Goal: Task Accomplishment & Management: Use online tool/utility

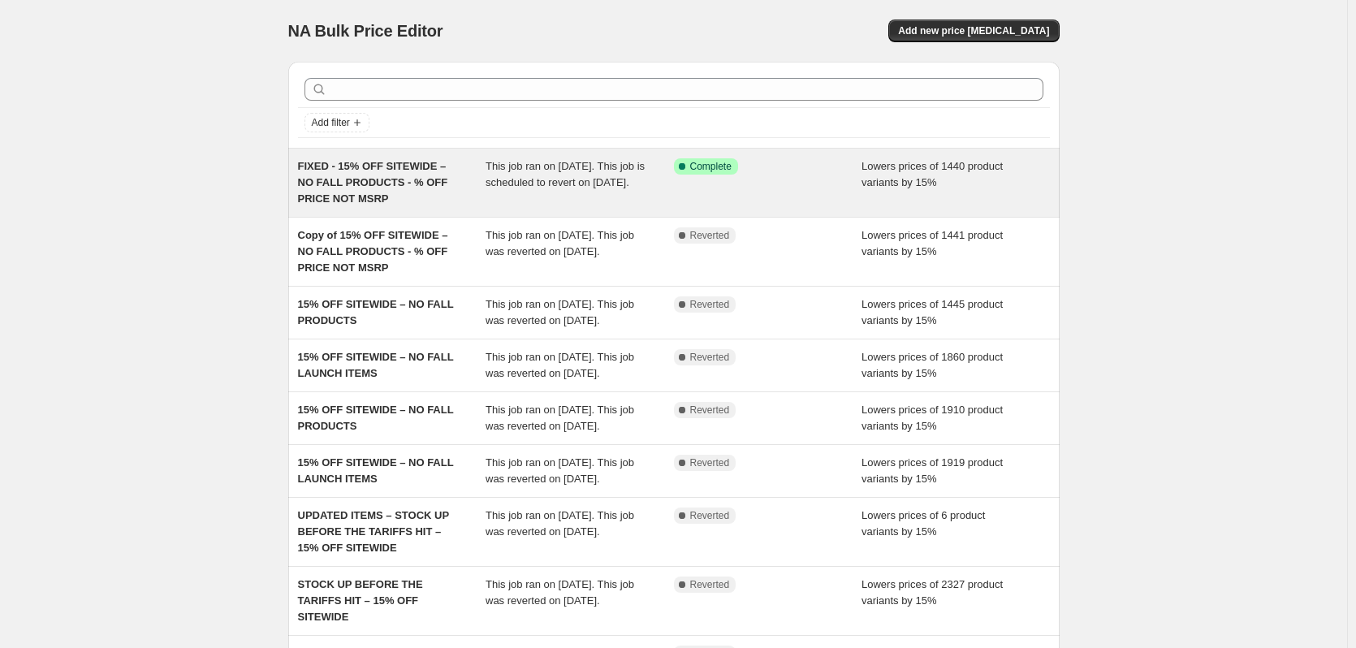
click at [458, 181] on div "FIXED - 15% OFF SITEWIDE – NO FALL PRODUCTS - % OFF PRICE NOT MSRP" at bounding box center [392, 182] width 188 height 49
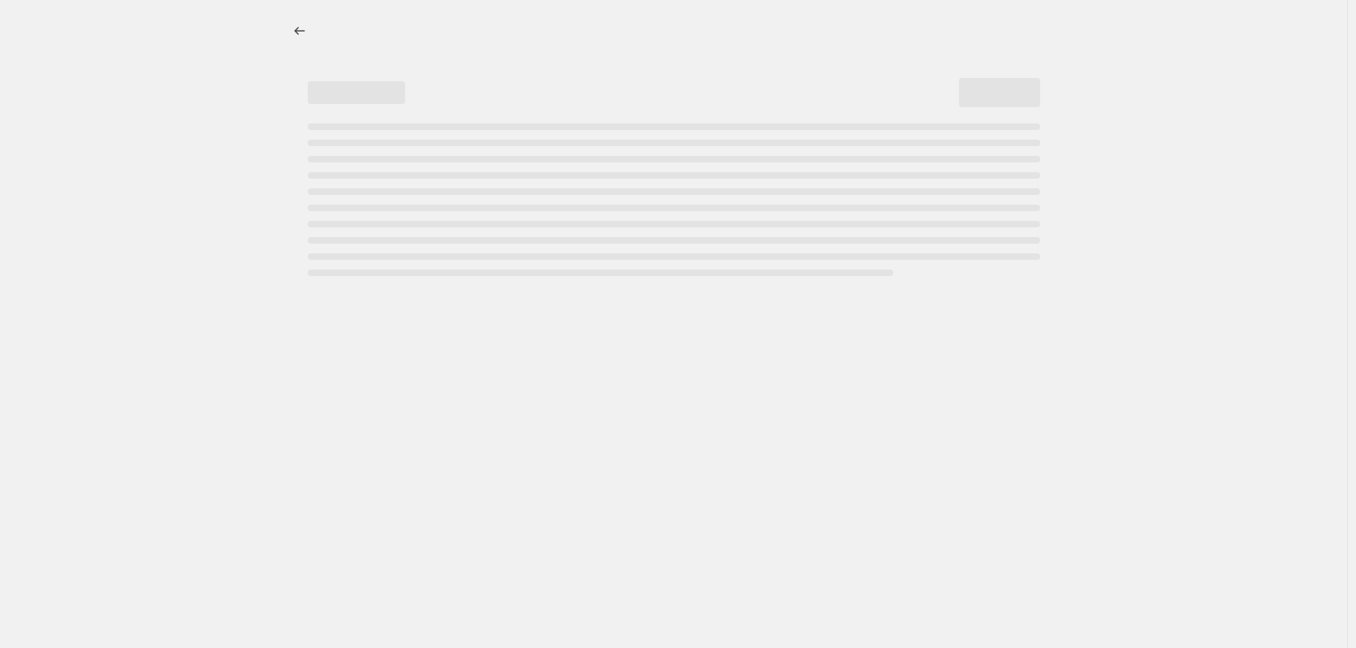
select select "percentage"
select select "product_status"
select select "not_equal"
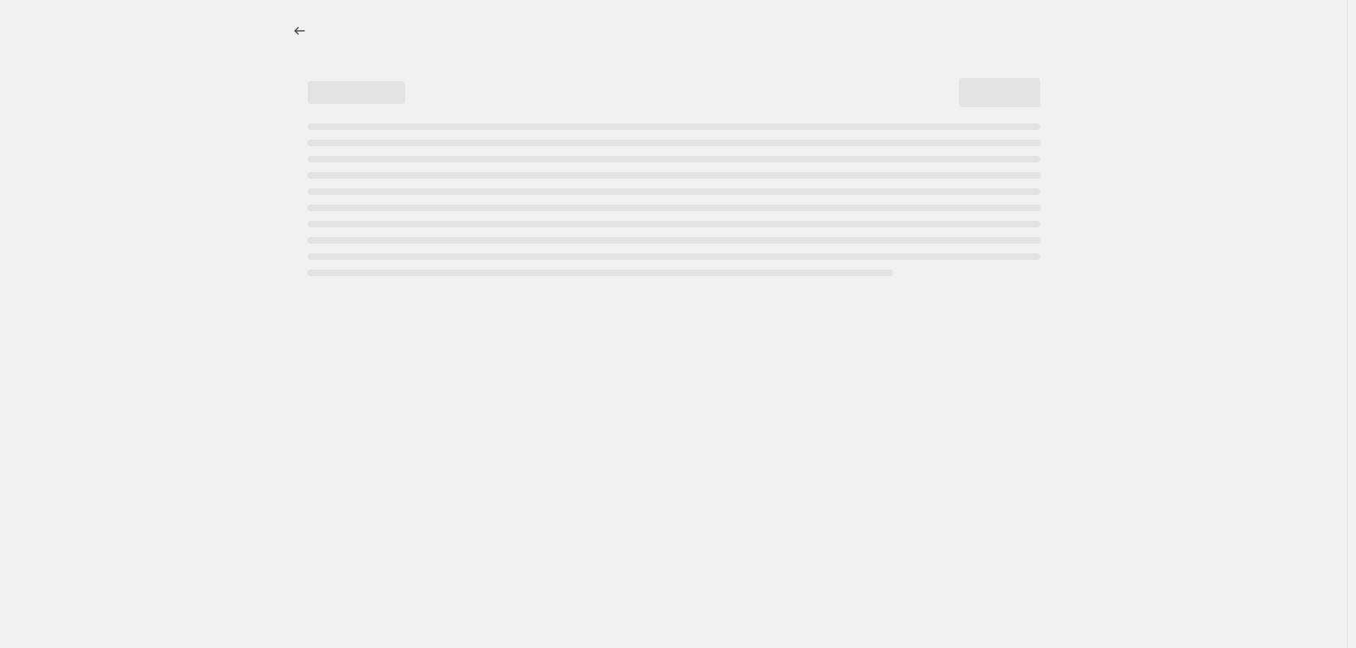
select select "not_equal"
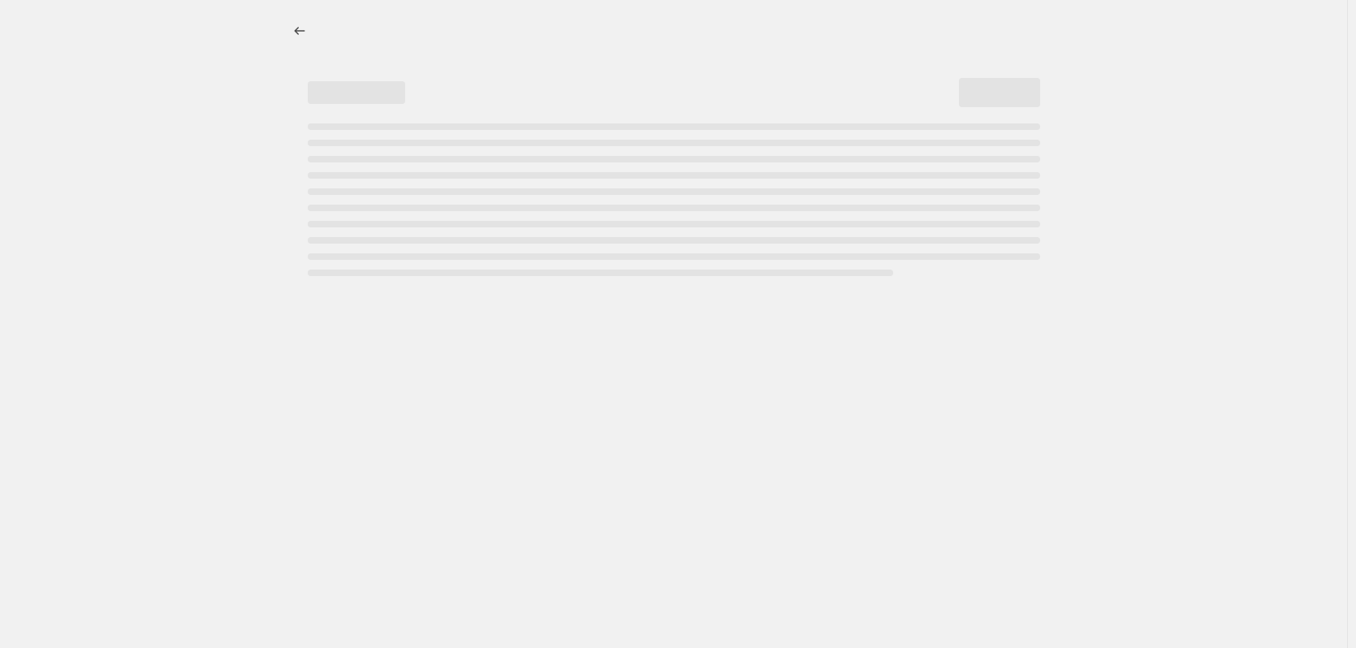
select select "not_equal"
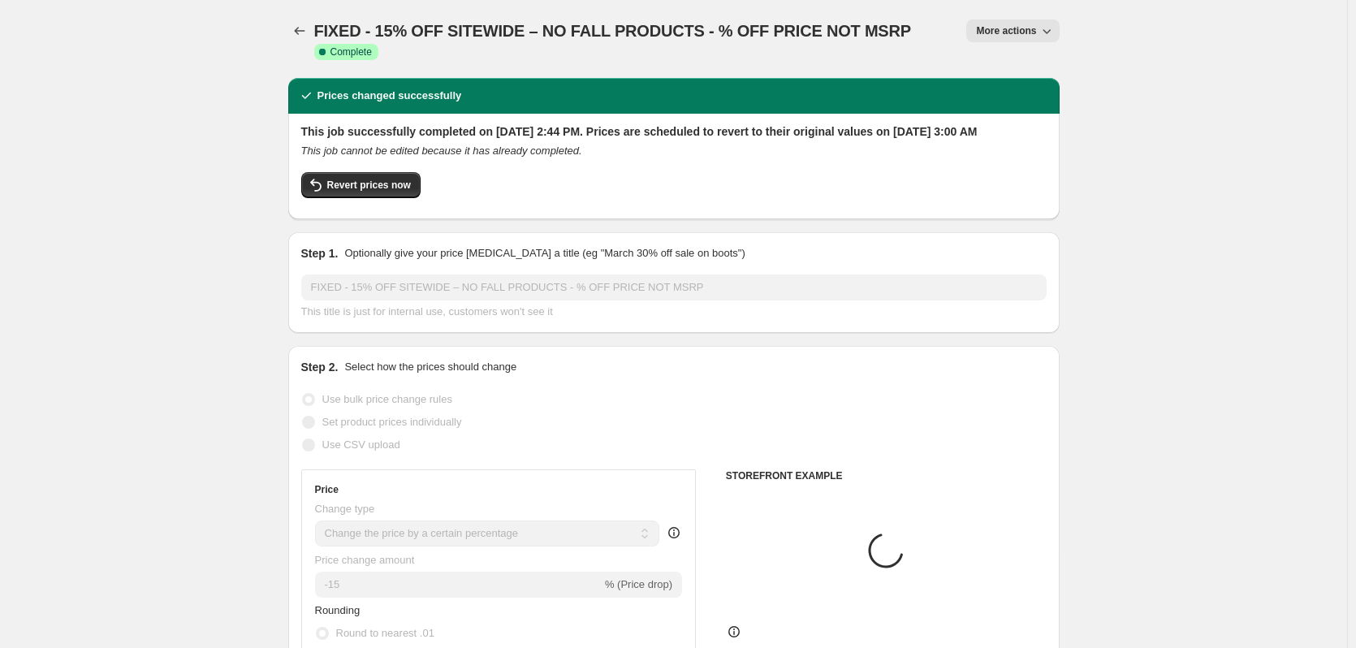
select select "tag"
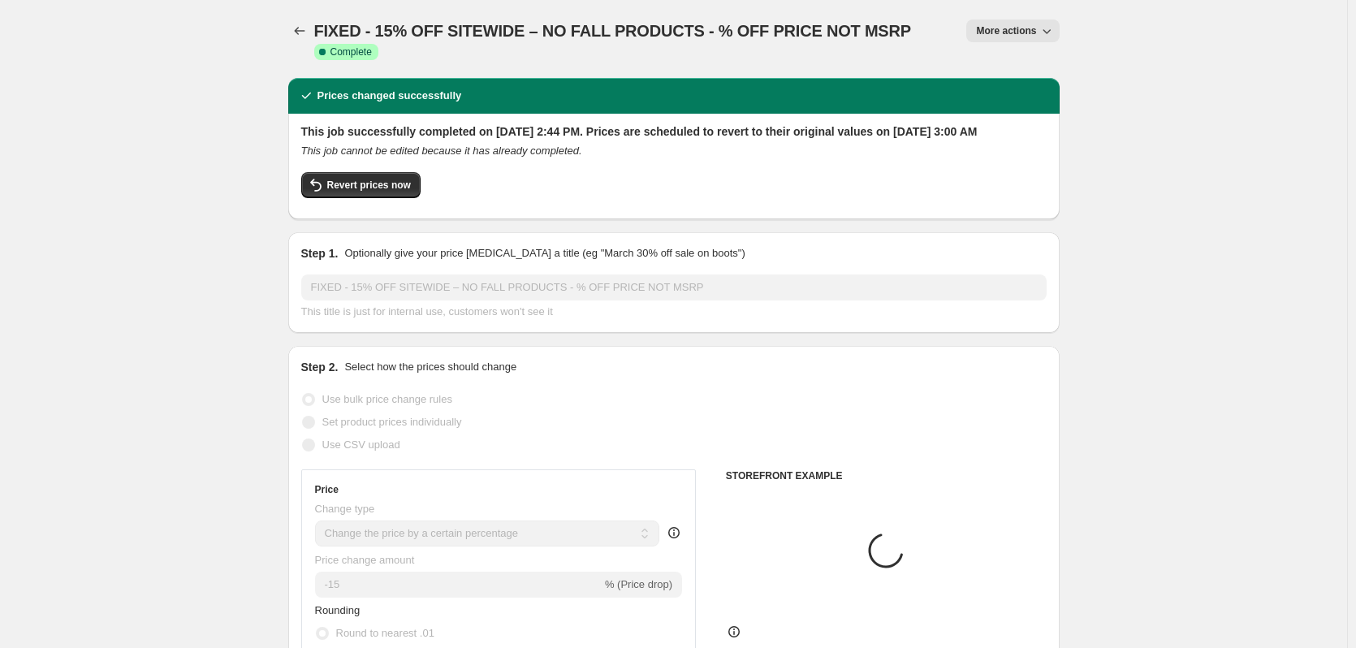
select select "tag"
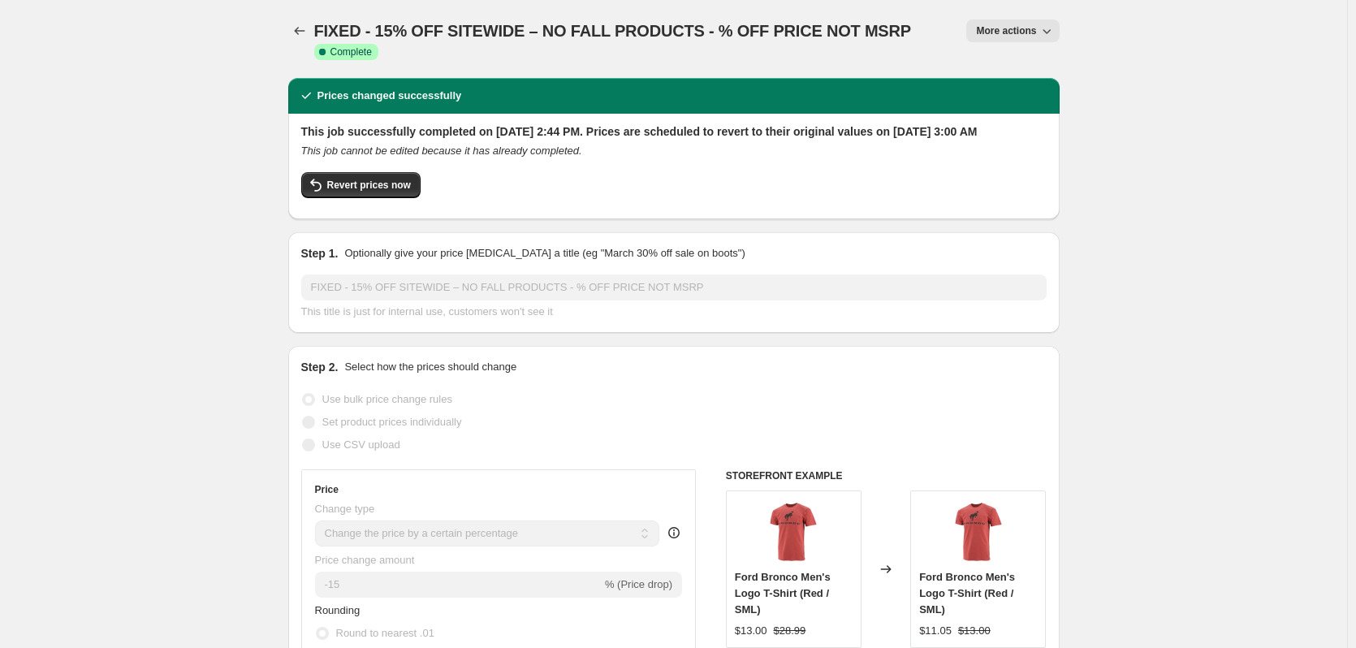
click at [1049, 29] on icon "button" at bounding box center [1047, 31] width 16 height 16
click at [1039, 91] on span "Copy to new job" at bounding box center [1017, 92] width 76 height 12
select select "percentage"
select select "product_status"
select select "tag"
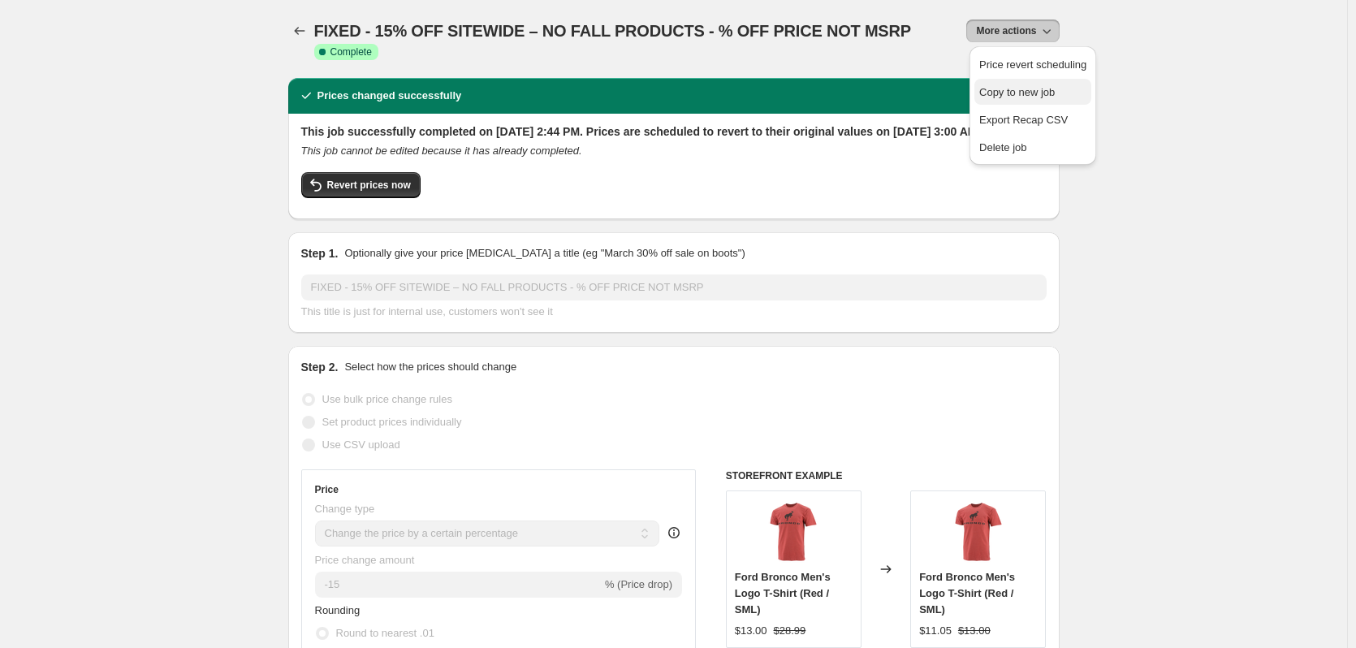
select select "not_equal"
select select "tag"
select select "not_equal"
select select "tag"
select select "not_equal"
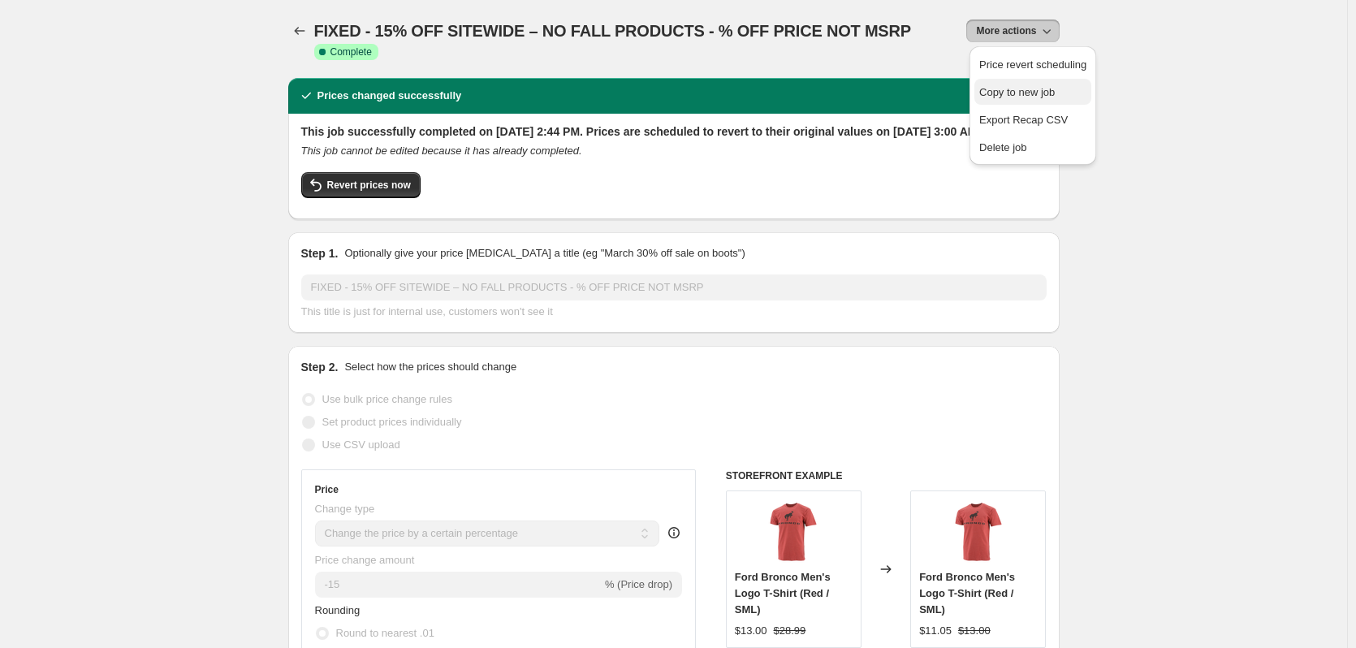
select select "tag"
select select "not_equal"
select select "tag"
select select "not_equal"
select select "tag"
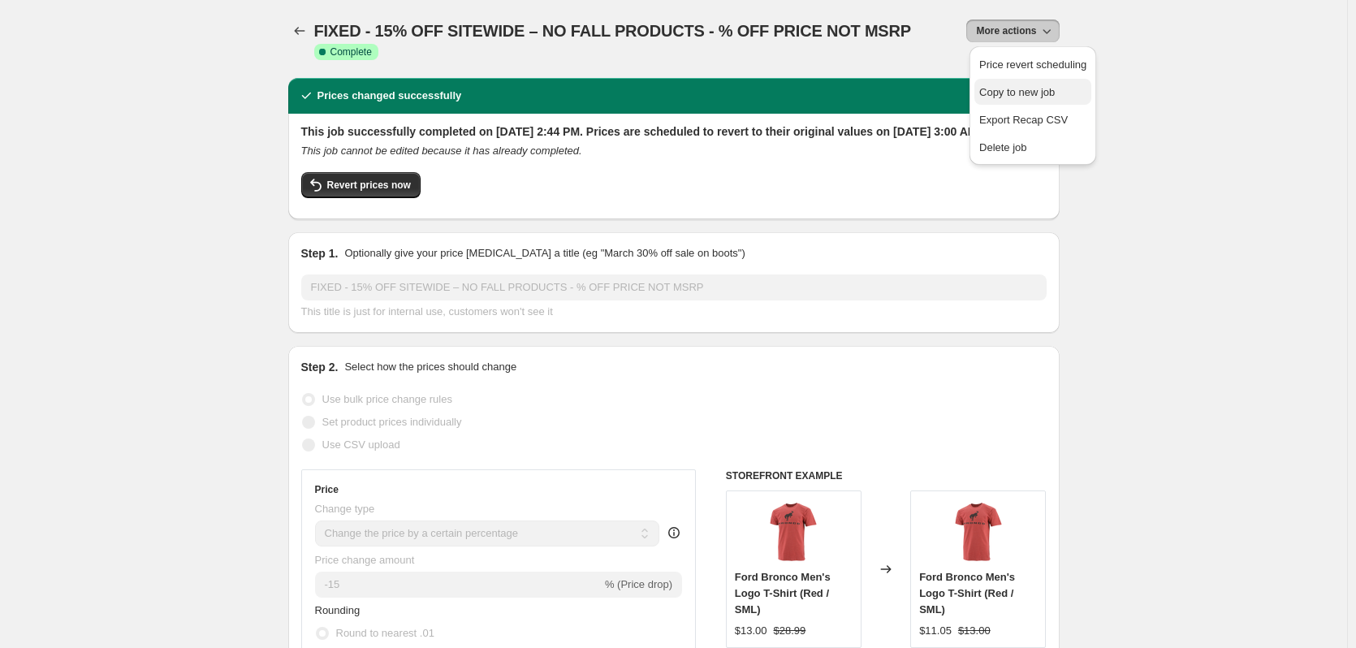
select select "not_equal"
select select "tag"
select select "not_equal"
select select "tag"
select select "not_equal"
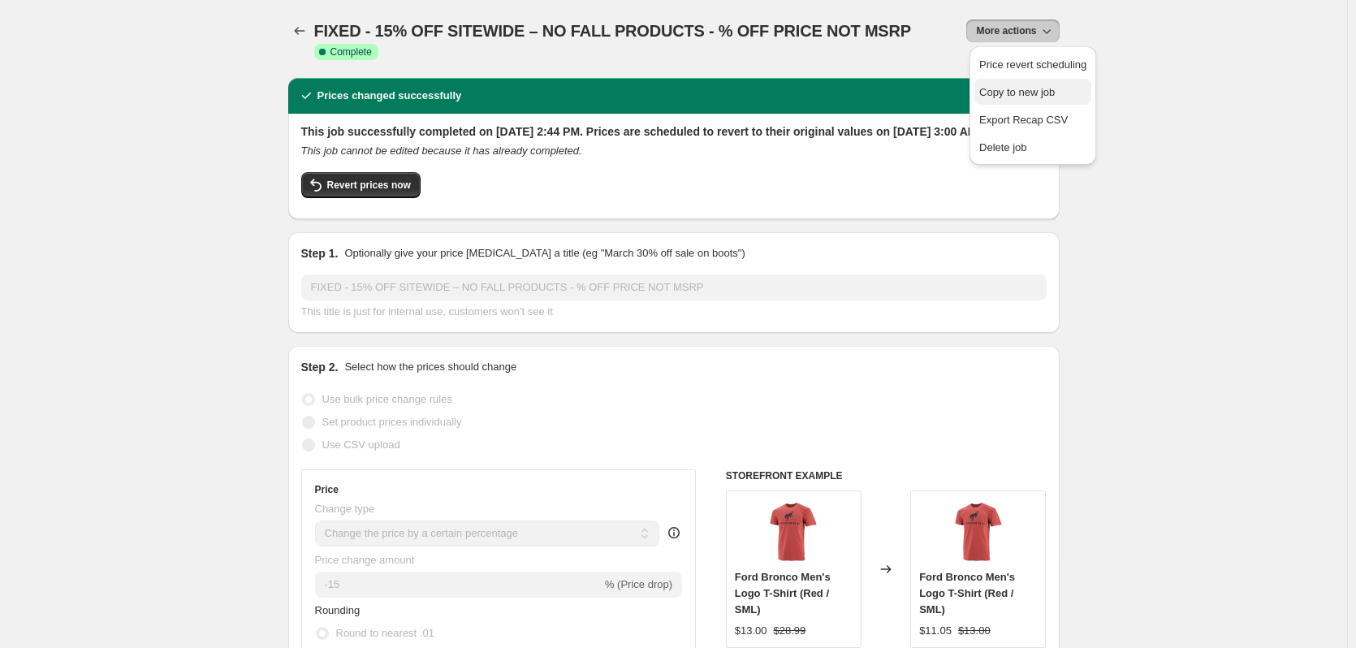
select select "tag"
select select "not_equal"
select select "tag"
select select "not_equal"
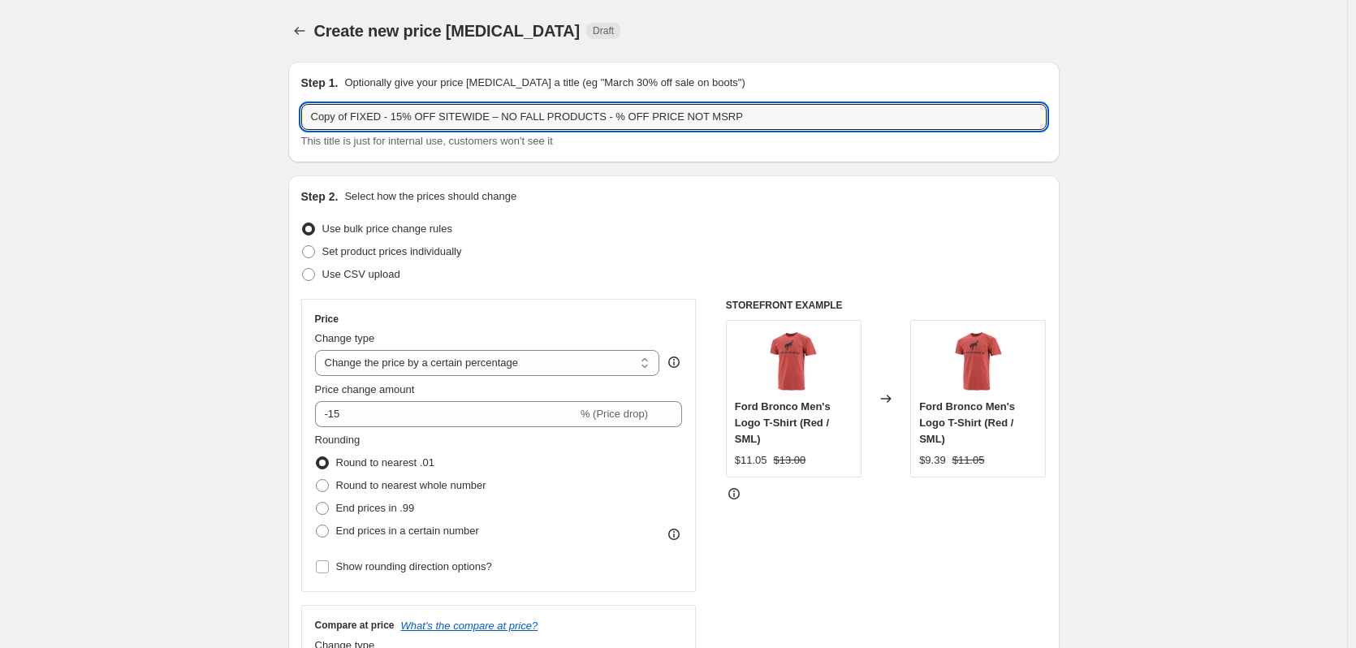
drag, startPoint x: 356, startPoint y: 114, endPoint x: 291, endPoint y: 111, distance: 65.0
click at [646, 116] on input "FIXED - 15% OFF SITEWIDE – NO FALL PRODUCTS - % OFF PRICE NOT MSRP" at bounding box center [673, 117] width 745 height 26
click at [739, 118] on input "FIXED - 15% OFF SITEWIDE – NO FALL PRODUCTS - % OFF PRICE KEEP MSRP" at bounding box center [673, 117] width 745 height 26
type input "FIXED - 15% OFF SITEWIDE – NO FALL PRODUCTS - % OFF PRICE KEEP MSRP THE SAME"
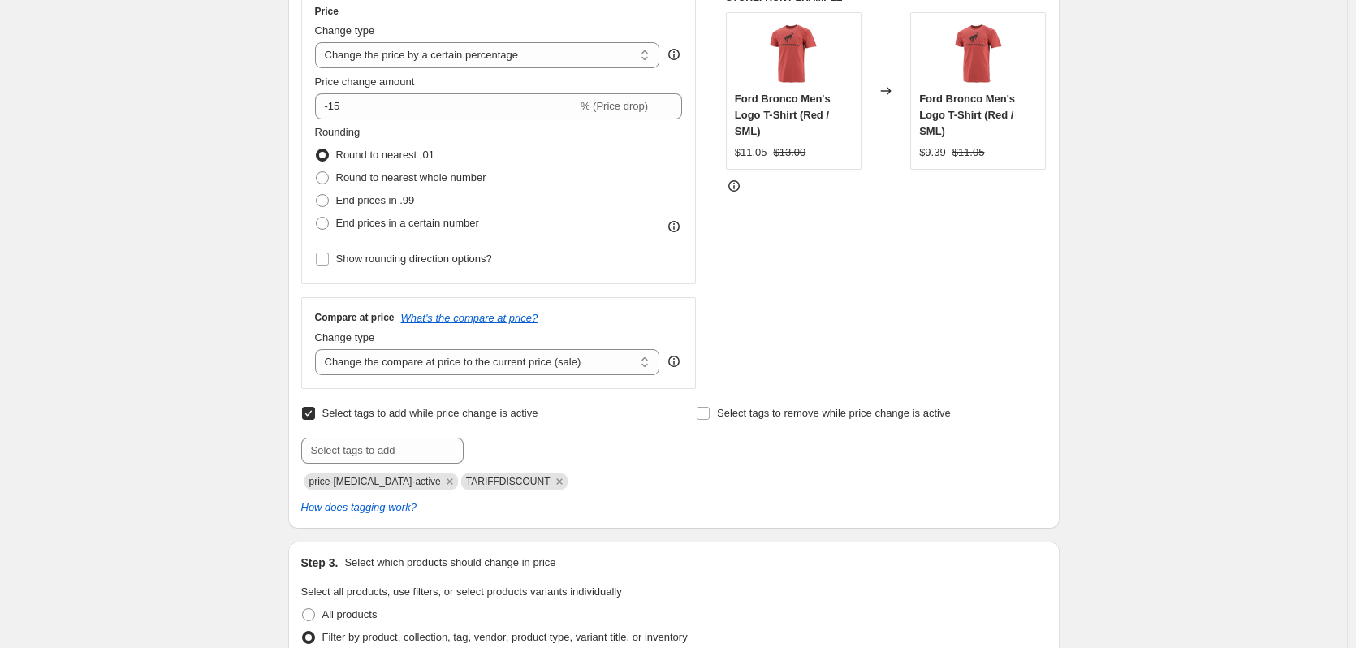
scroll to position [406, 0]
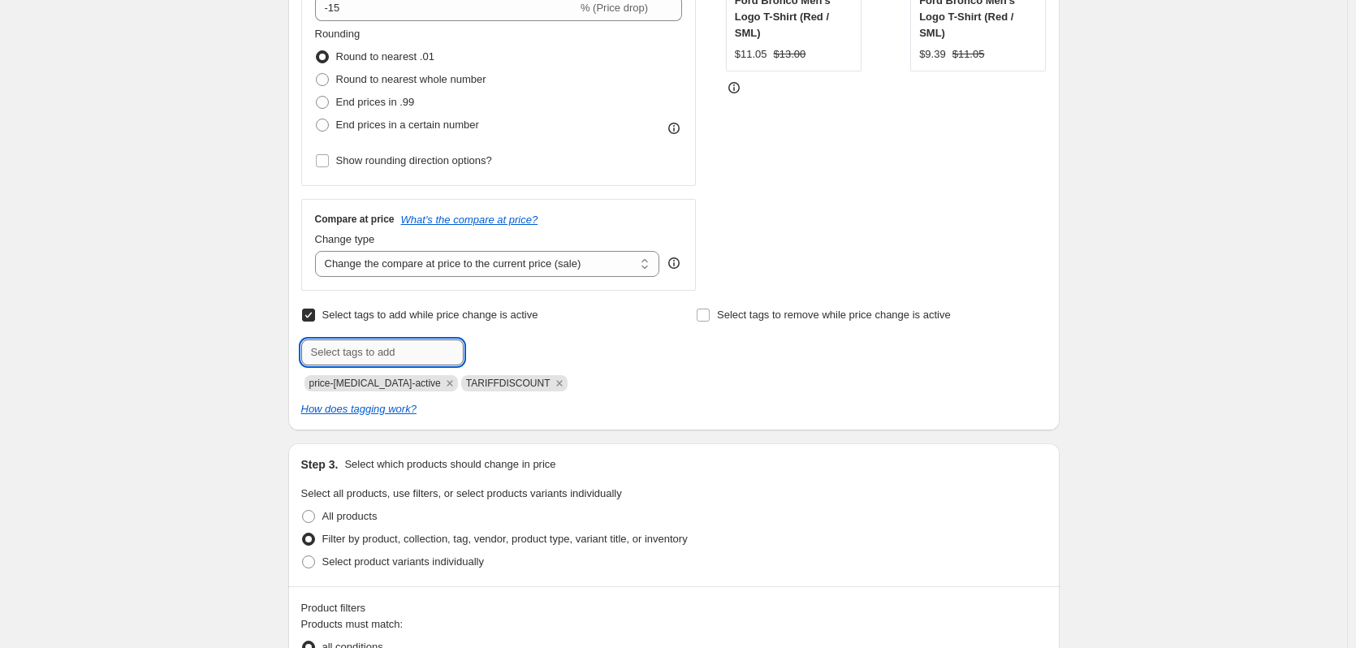
click at [322, 352] on input "text" at bounding box center [382, 352] width 162 height 26
type input "15% OFF"
click at [490, 348] on b "Add" at bounding box center [486, 350] width 19 height 11
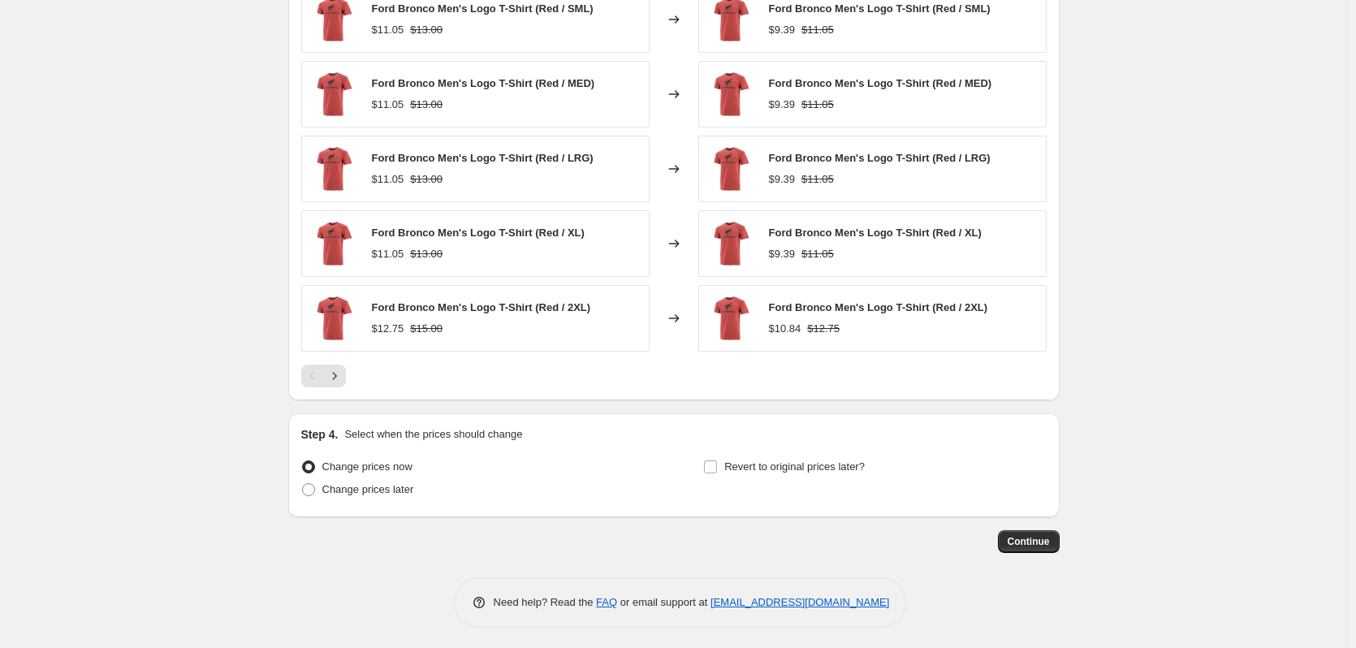
scroll to position [1606, 0]
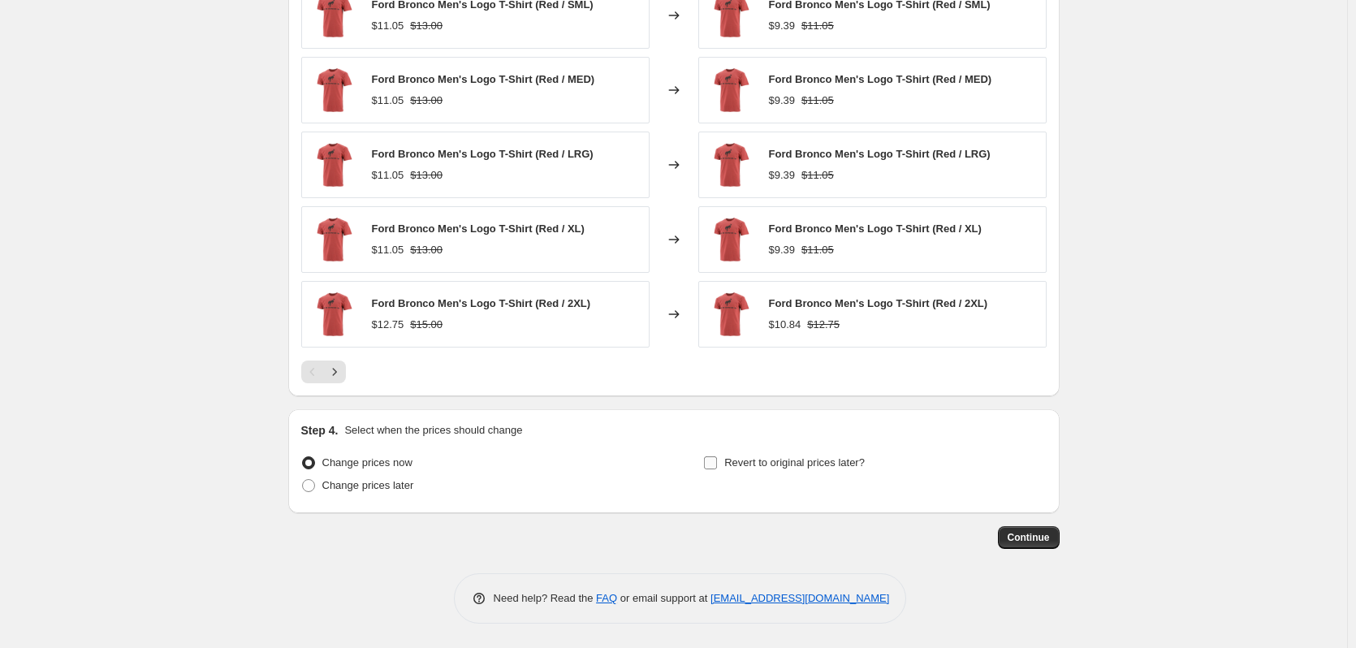
click at [712, 466] on input "Revert to original prices later?" at bounding box center [710, 462] width 13 height 13
checkbox input "true"
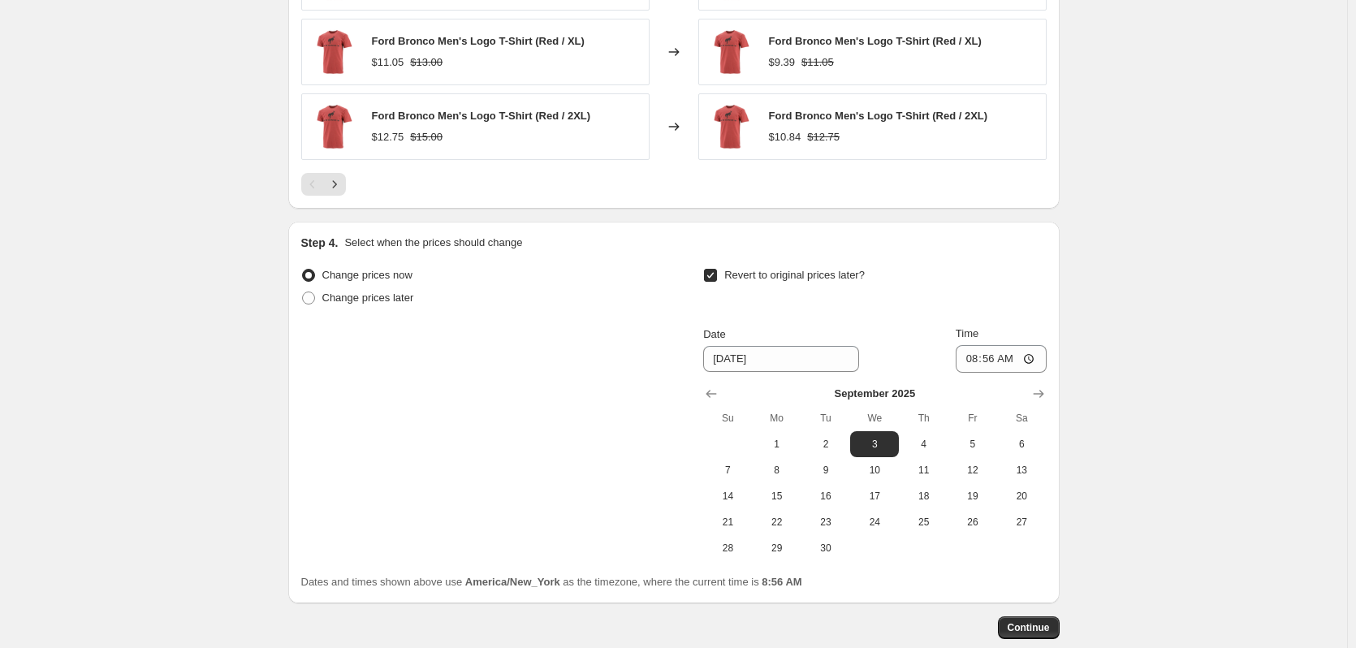
scroll to position [1850, 0]
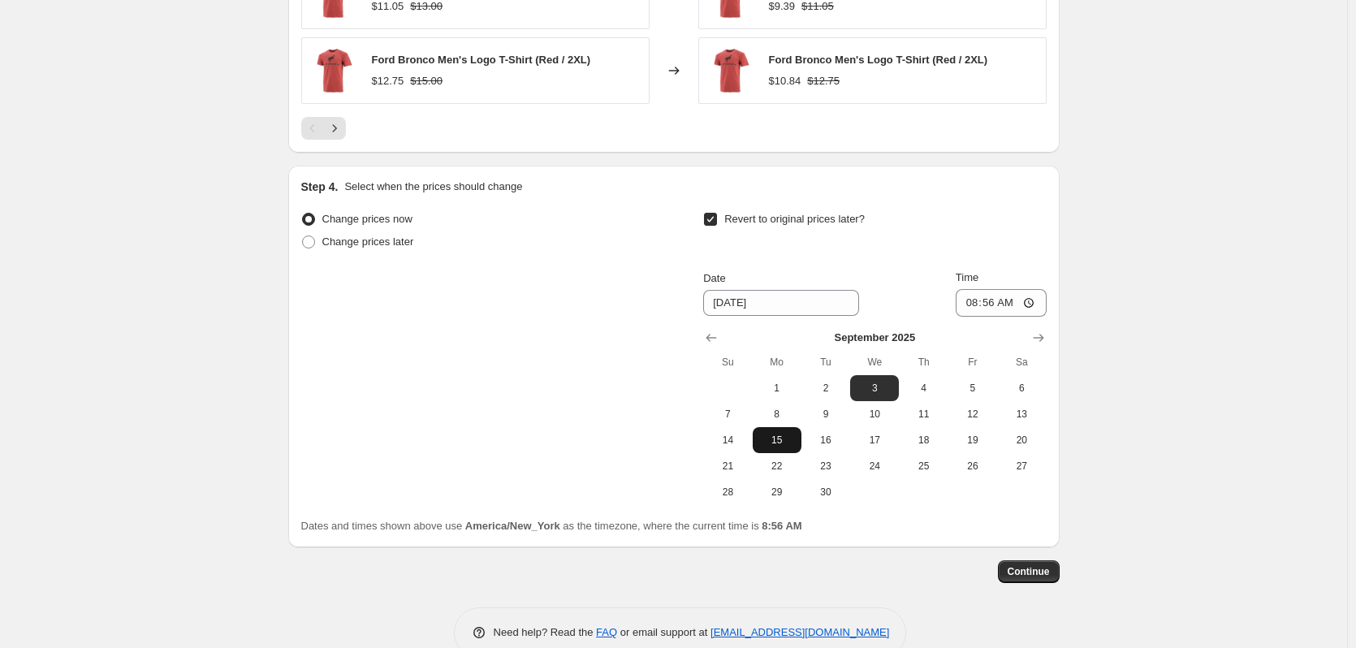
click at [787, 436] on span "15" at bounding box center [777, 440] width 36 height 13
type input "[DATE]"
click at [966, 310] on input "08:56" at bounding box center [1001, 303] width 91 height 28
type input "03:00"
click at [313, 240] on span at bounding box center [308, 241] width 13 height 13
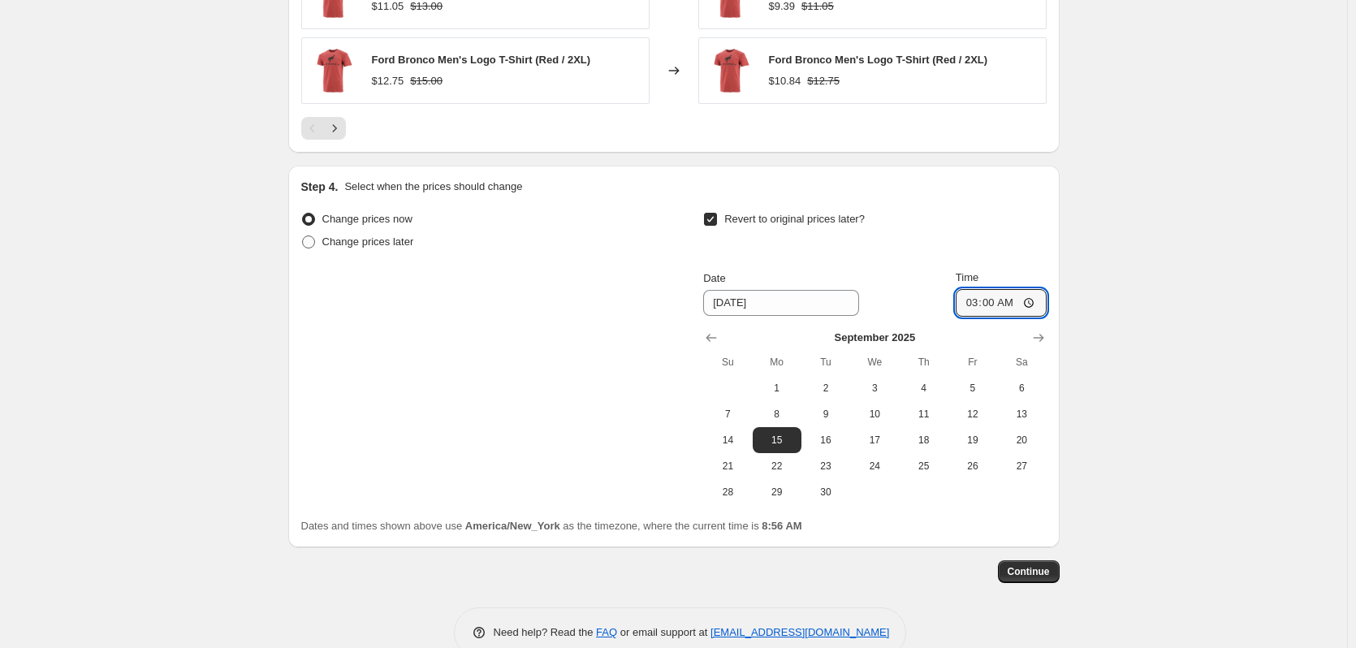
click at [303, 236] on input "Change prices later" at bounding box center [302, 235] width 1 height 1
radio input "true"
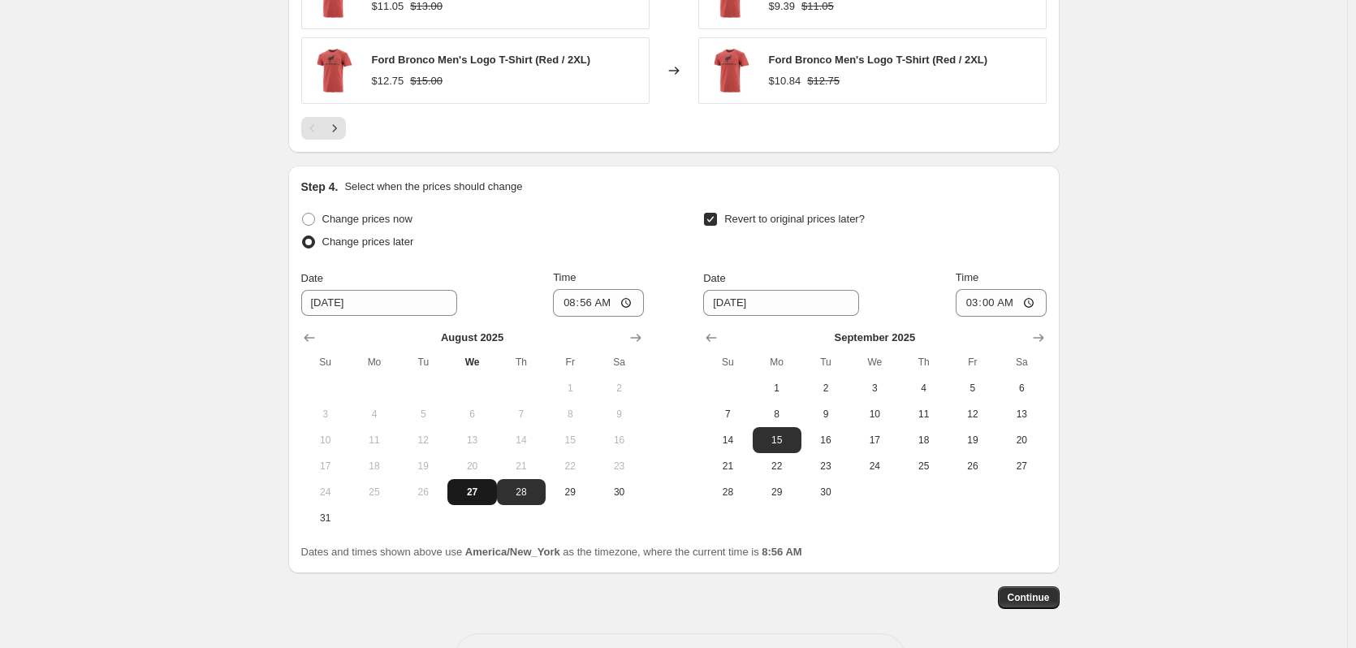
click at [475, 496] on span "27" at bounding box center [472, 492] width 36 height 13
type input "8/27/2025"
click at [568, 305] on input "08:56" at bounding box center [598, 303] width 91 height 28
click at [585, 305] on input "09:30" at bounding box center [598, 303] width 91 height 28
click at [591, 301] on input "09:25" at bounding box center [598, 303] width 91 height 28
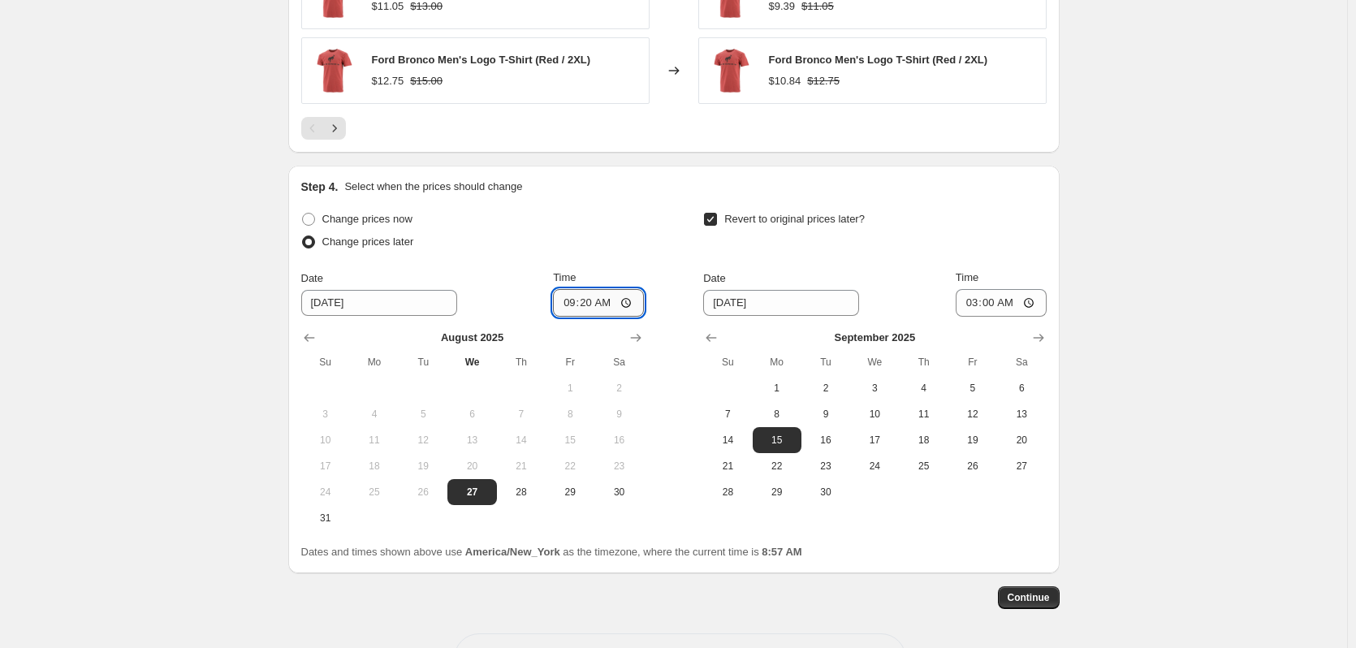
drag, startPoint x: 581, startPoint y: 303, endPoint x: 592, endPoint y: 304, distance: 10.6
click at [592, 304] on input "09:20" at bounding box center [598, 303] width 91 height 28
type input "09:15"
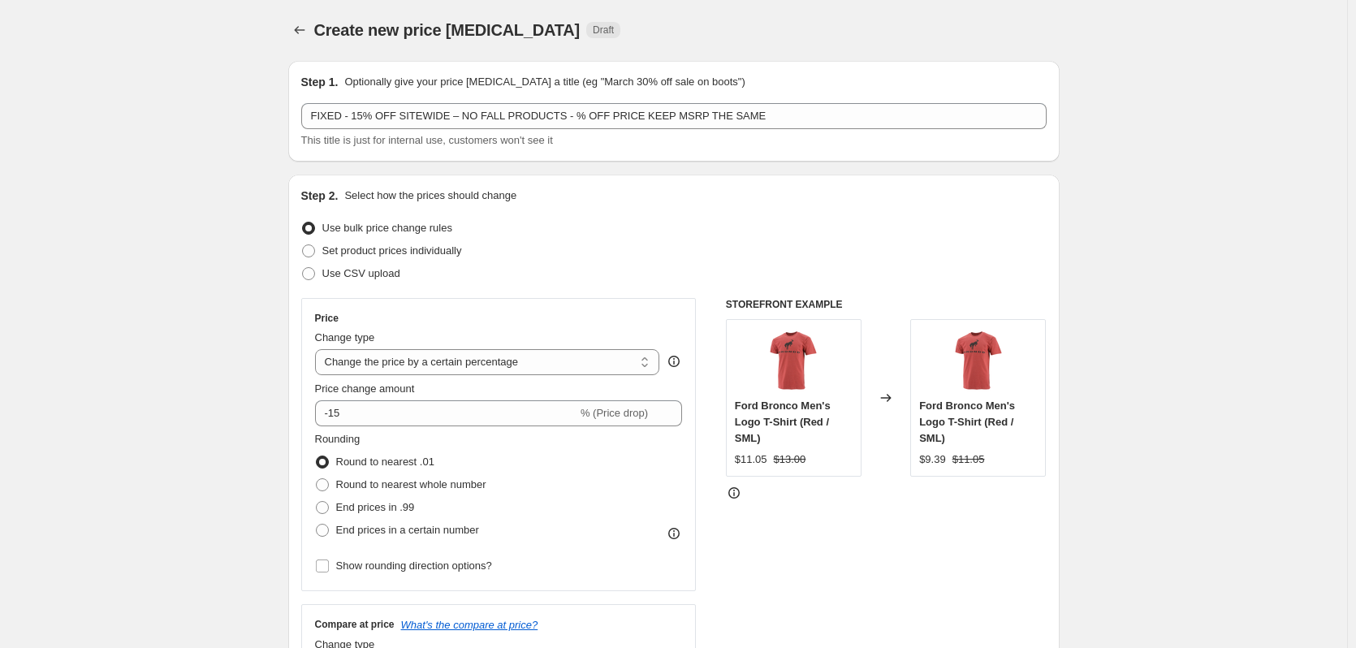
scroll to position [0, 0]
click at [305, 39] on button "Price change jobs" at bounding box center [299, 30] width 23 height 23
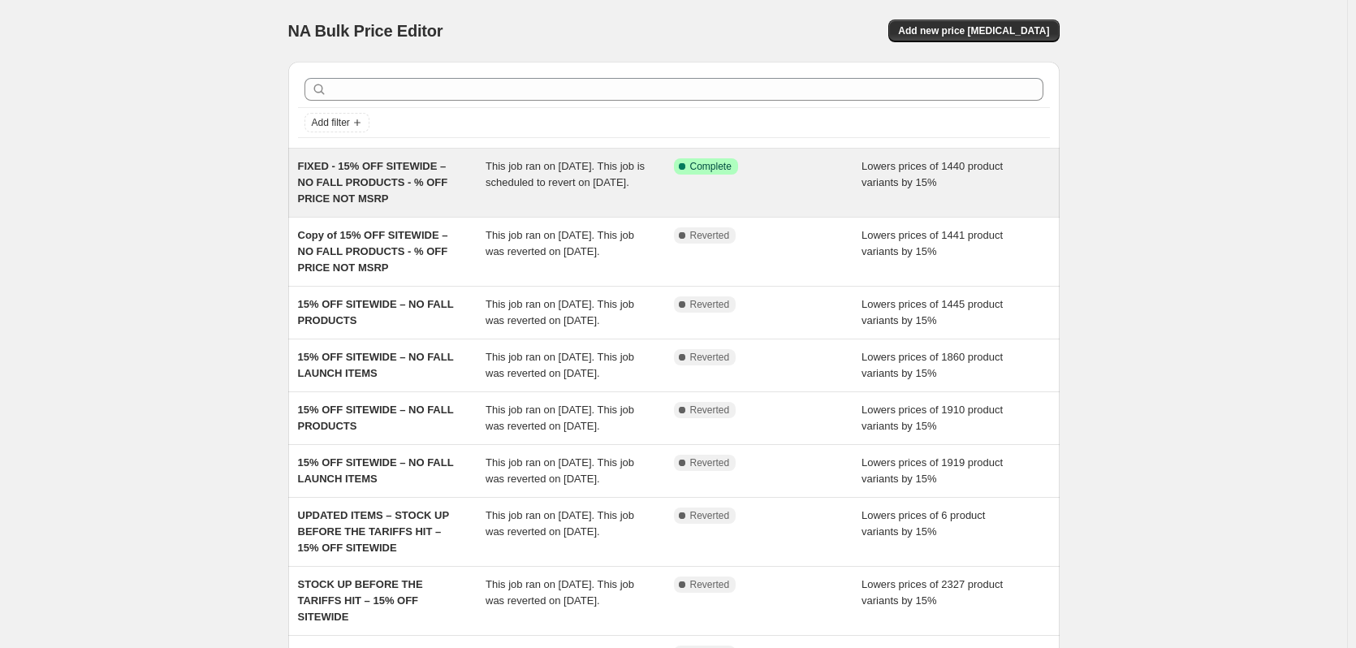
click at [391, 185] on span "FIXED - 15% OFF SITEWIDE – NO FALL PRODUCTS - % OFF PRICE NOT MSRP" at bounding box center [373, 182] width 150 height 45
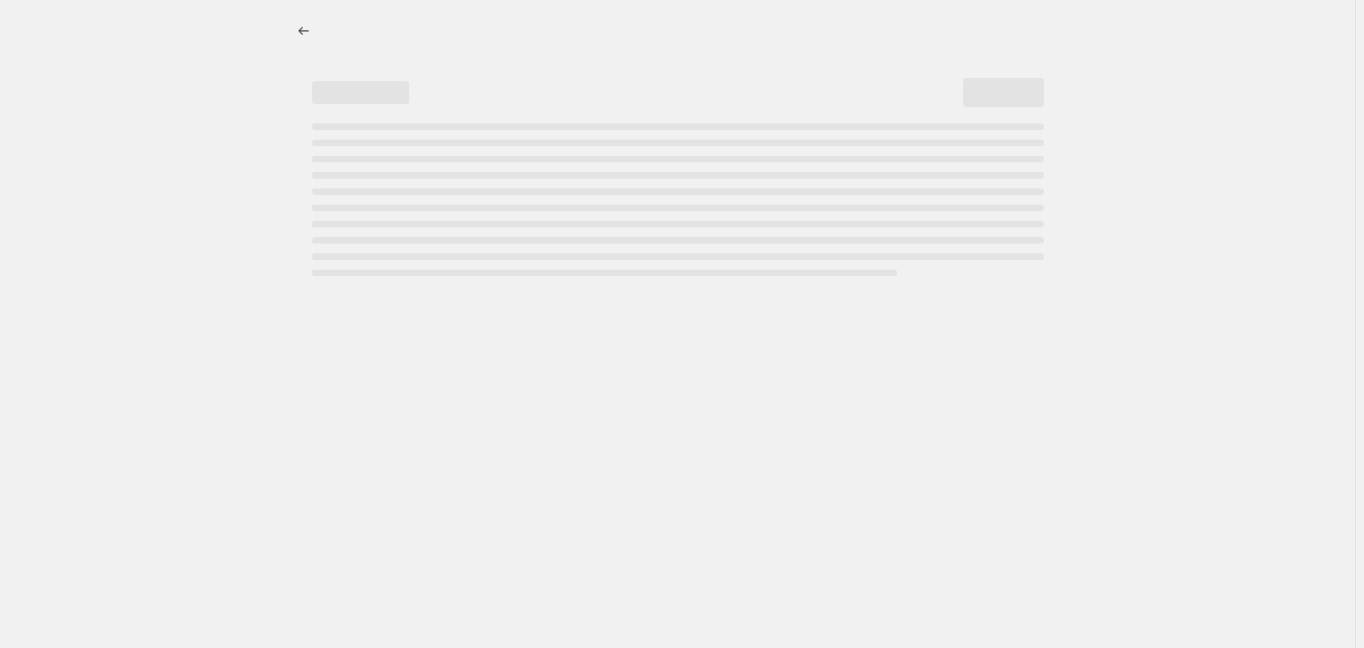
select select "percentage"
select select "product_status"
select select "tag"
select select "not_equal"
select select "tag"
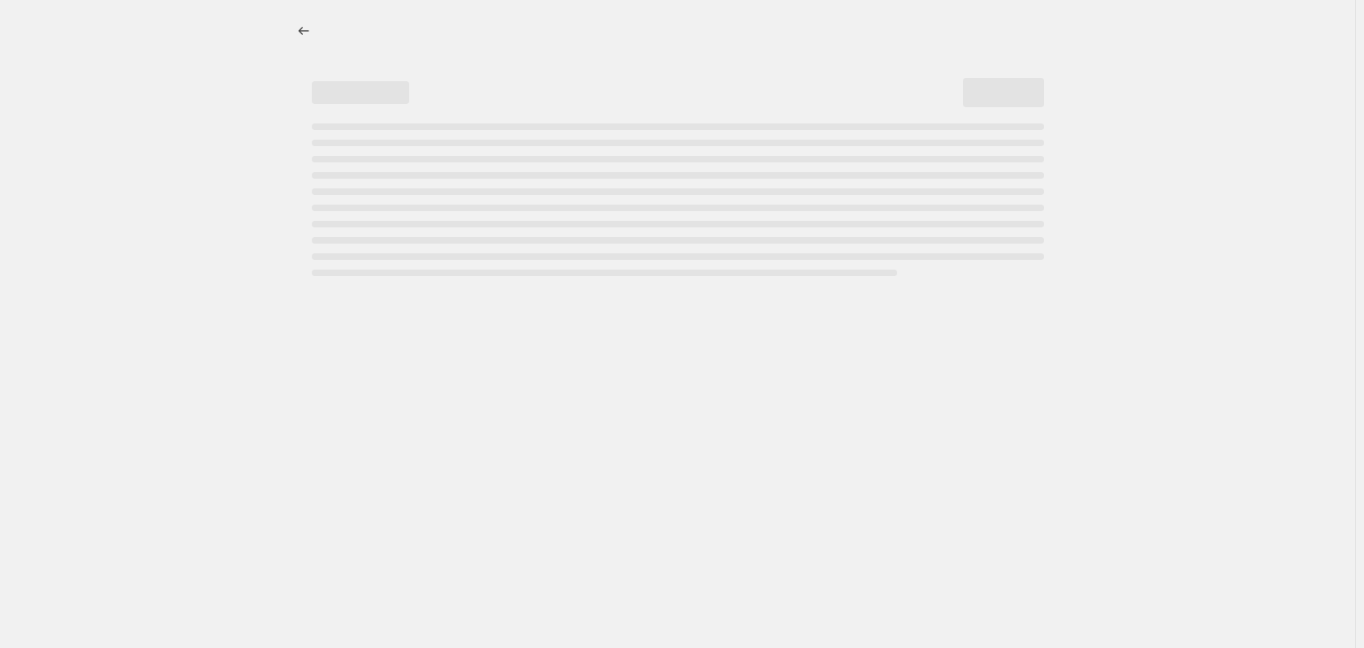
select select "not_equal"
select select "tag"
select select "not_equal"
select select "tag"
select select "not_equal"
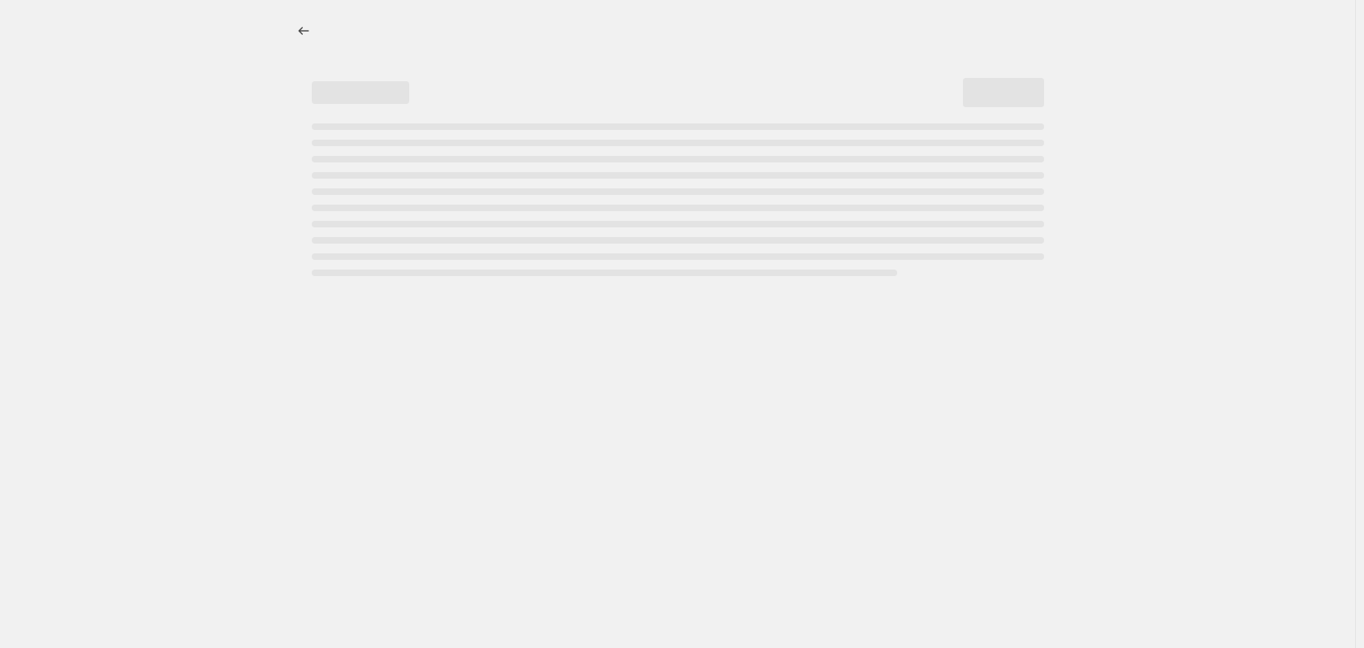
select select "tag"
select select "not_equal"
select select "tag"
select select "not_equal"
select select "tag"
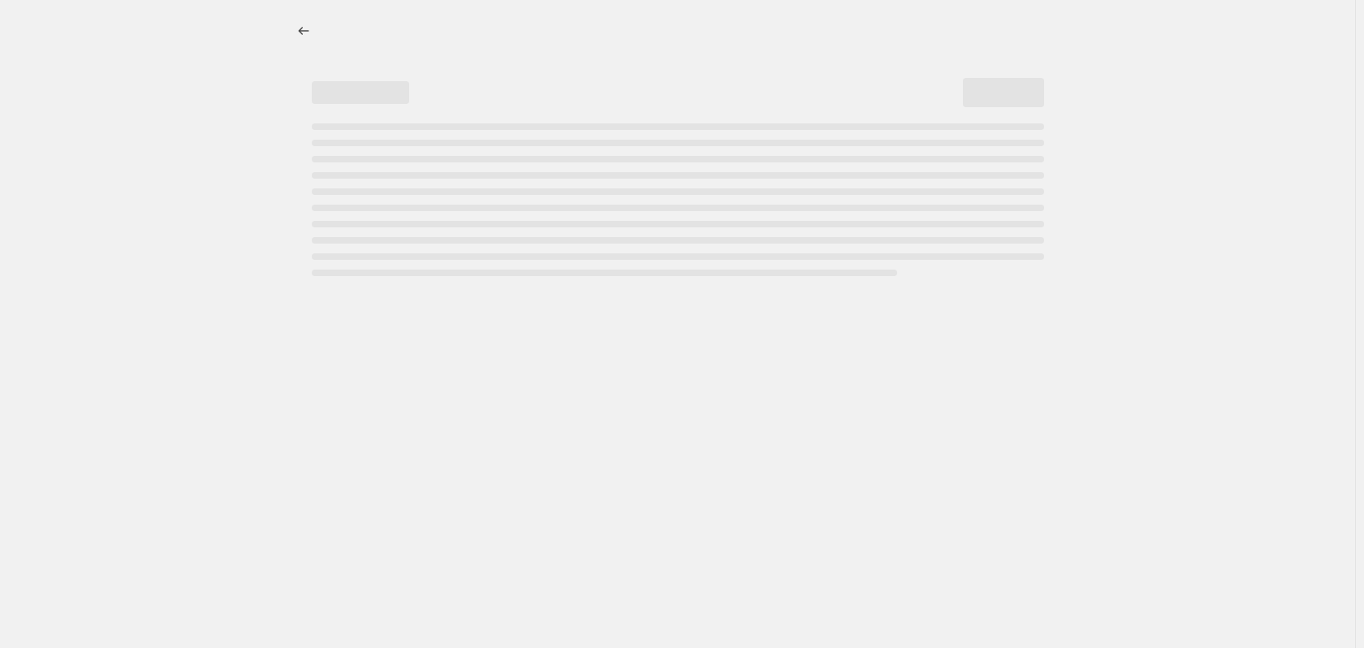
select select "not_equal"
select select "tag"
select select "not_equal"
select select "tag"
select select "not_equal"
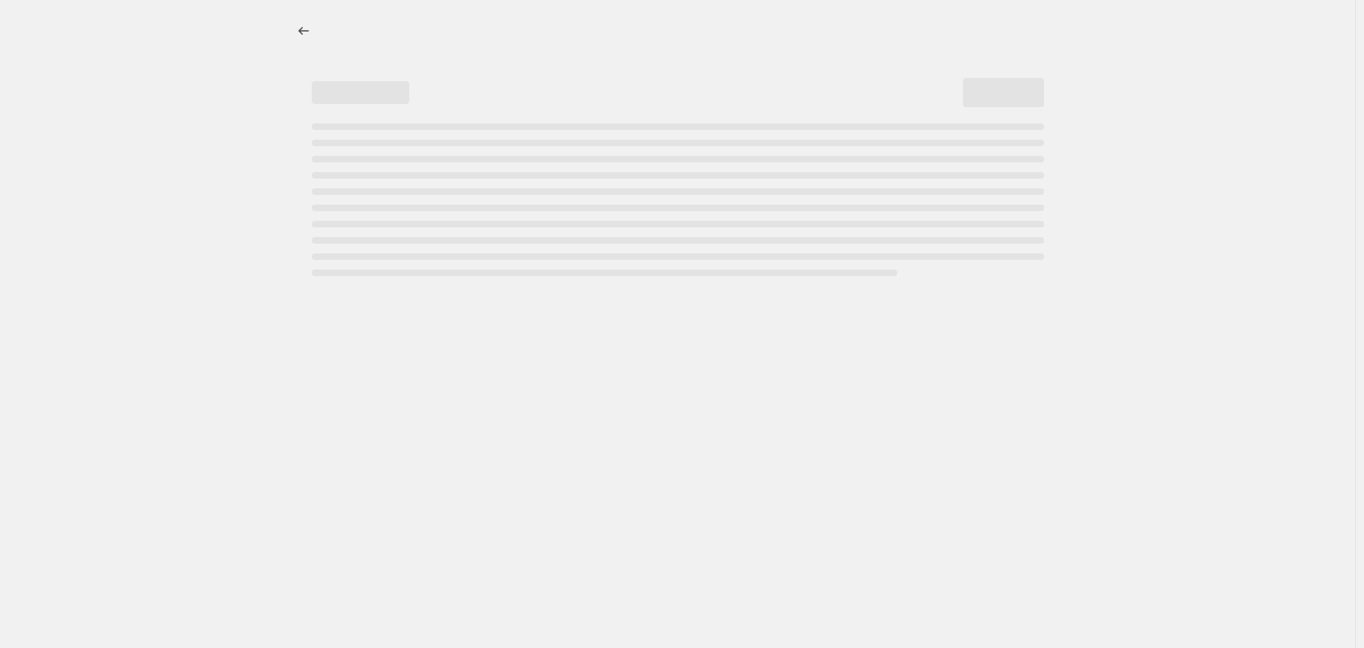
select select "tag"
select select "not_equal"
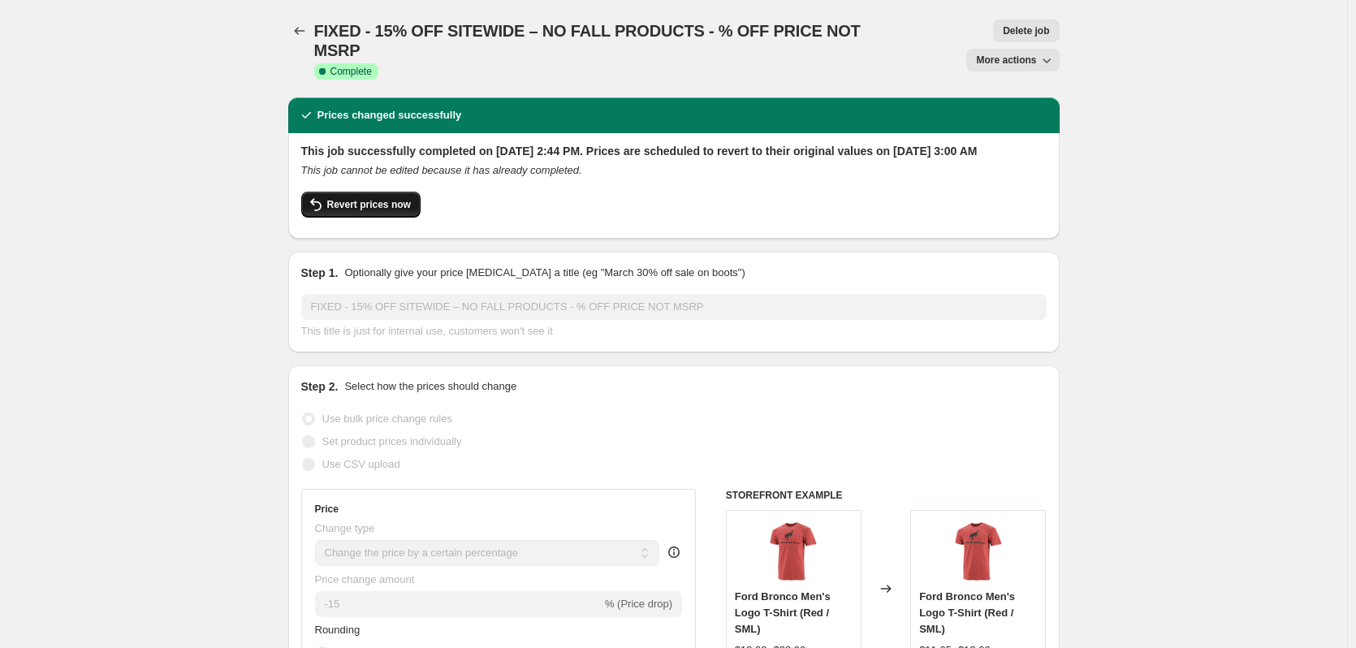
click at [356, 211] on span "Revert prices now" at bounding box center [369, 204] width 84 height 13
checkbox input "false"
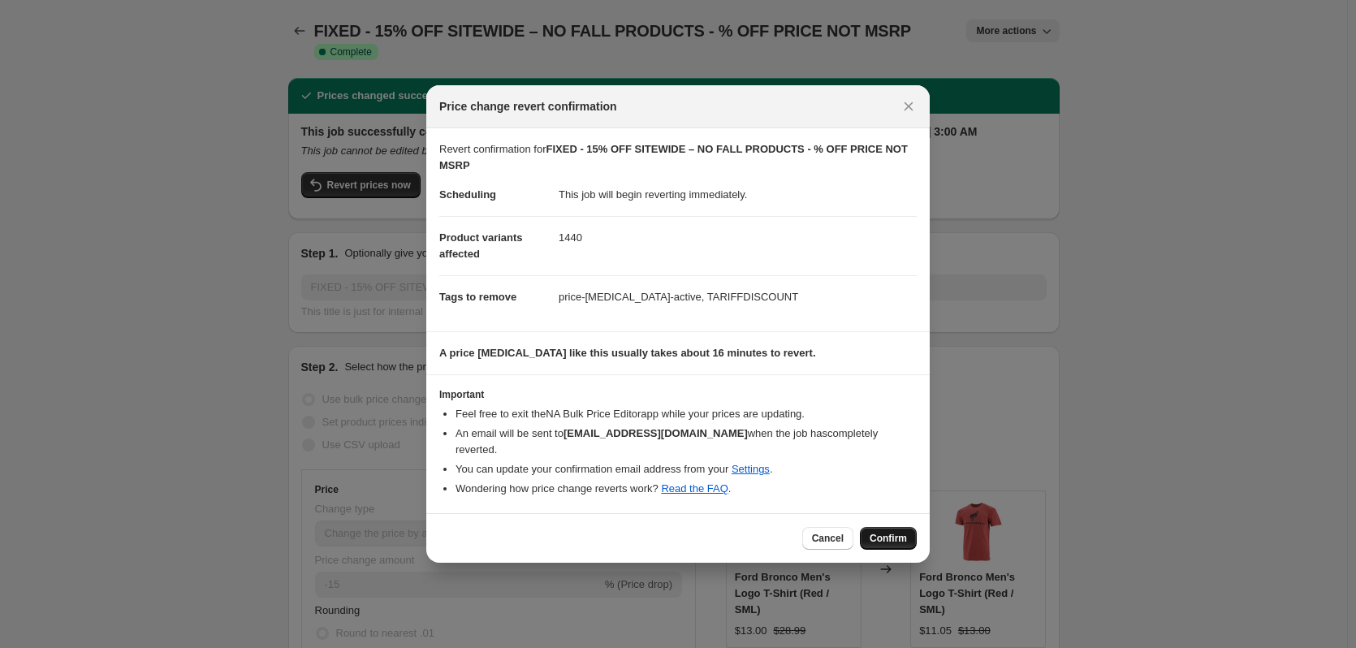
click at [898, 533] on span "Confirm" at bounding box center [888, 538] width 37 height 13
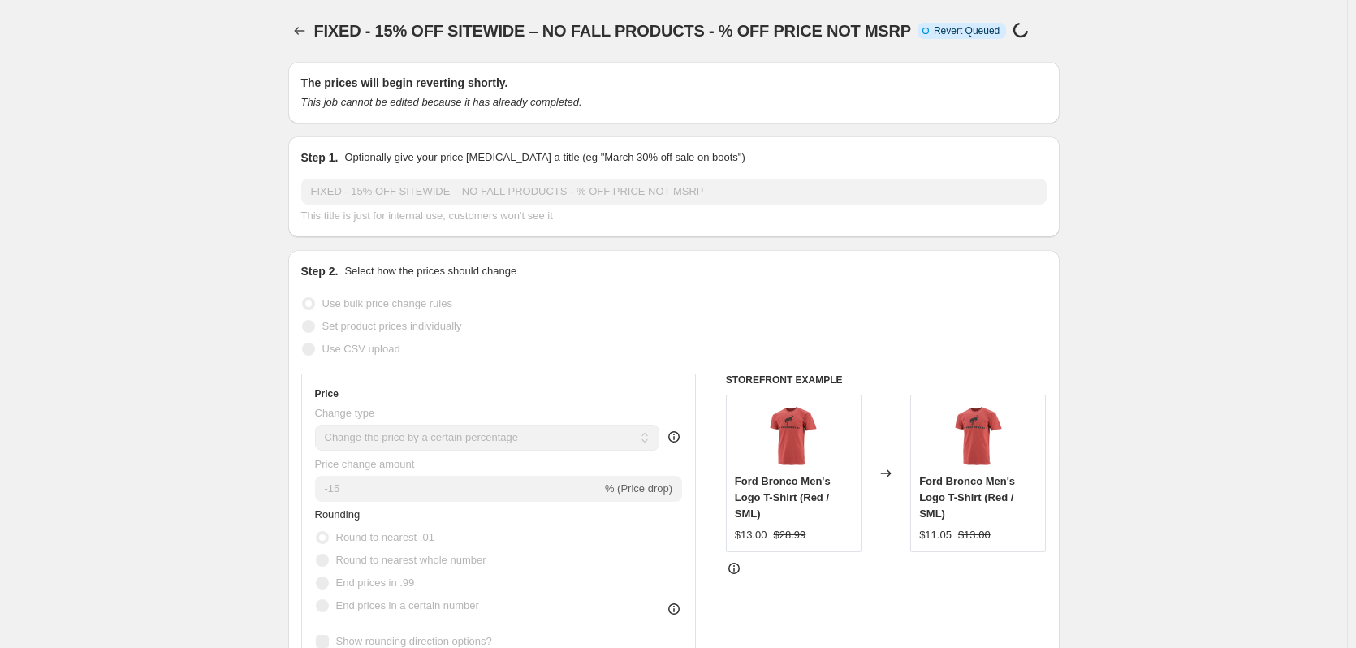
click at [337, 27] on span "FIXED - 15% OFF SITEWIDE – NO FALL PRODUCTS - % OFF PRICE NOT MSRP" at bounding box center [612, 31] width 597 height 18
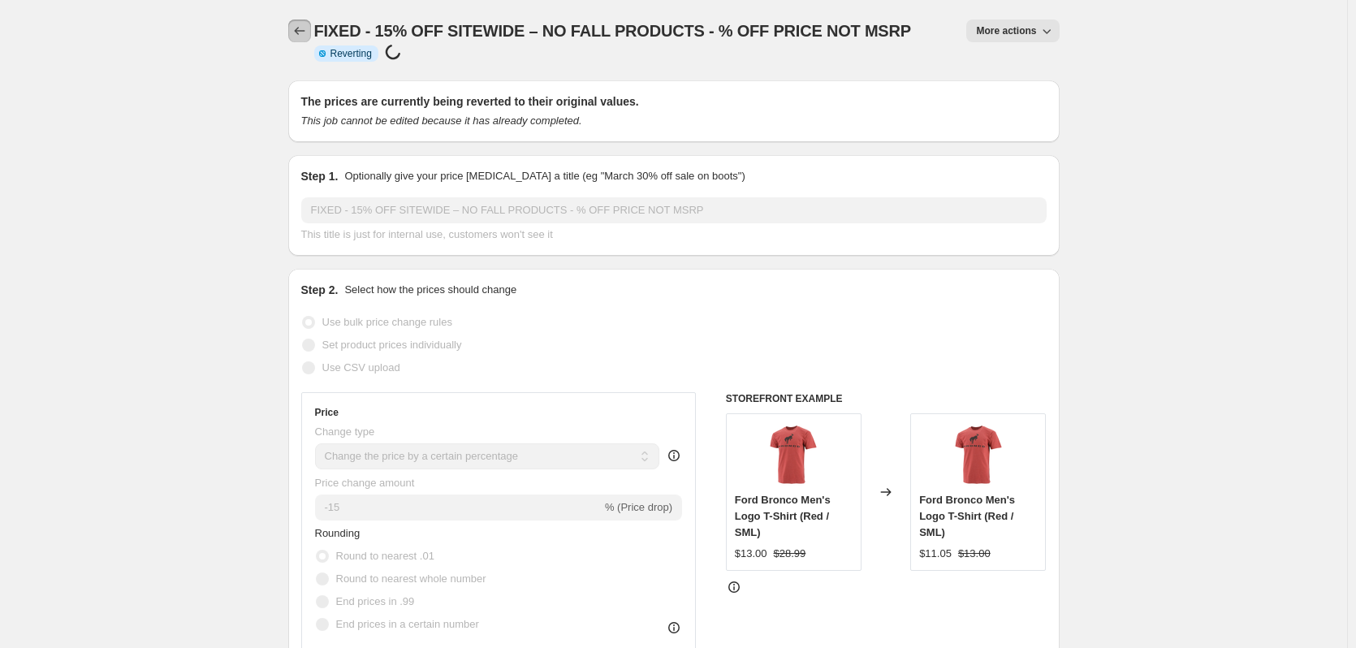
click at [300, 35] on icon "Price change jobs" at bounding box center [300, 31] width 16 height 16
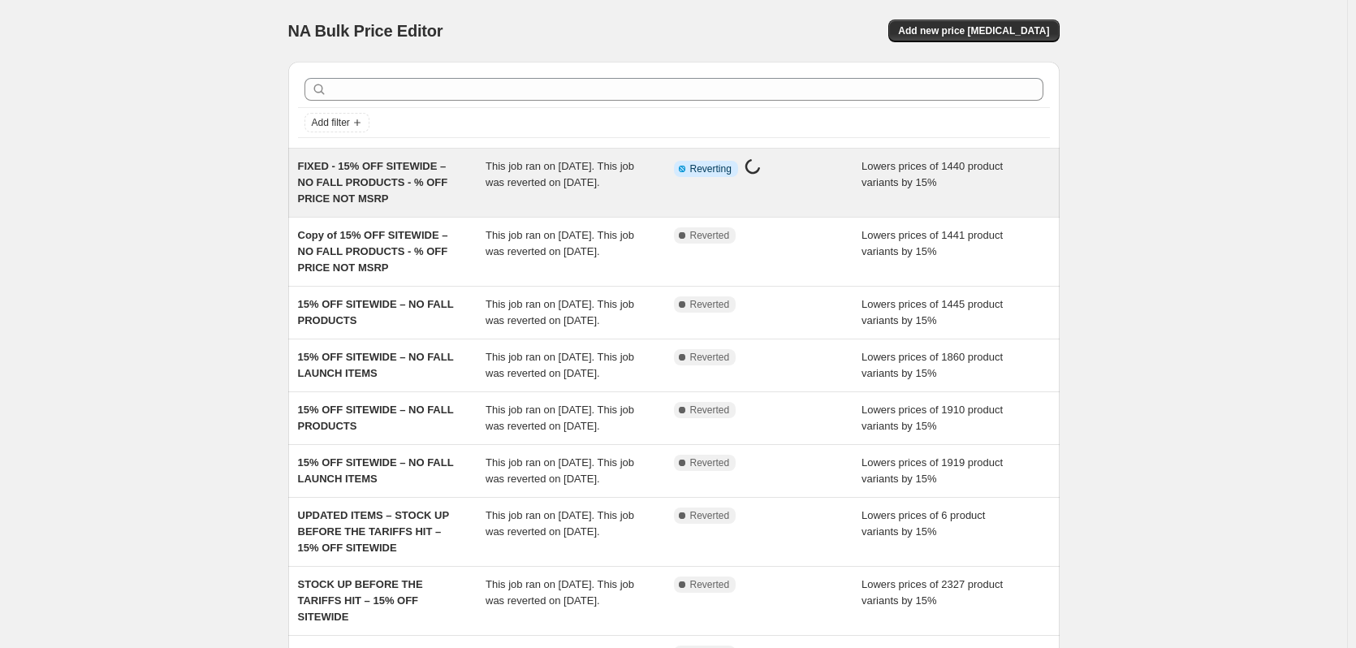
click at [400, 184] on span "FIXED - 15% OFF SITEWIDE – NO FALL PRODUCTS - % OFF PRICE NOT MSRP" at bounding box center [373, 182] width 150 height 45
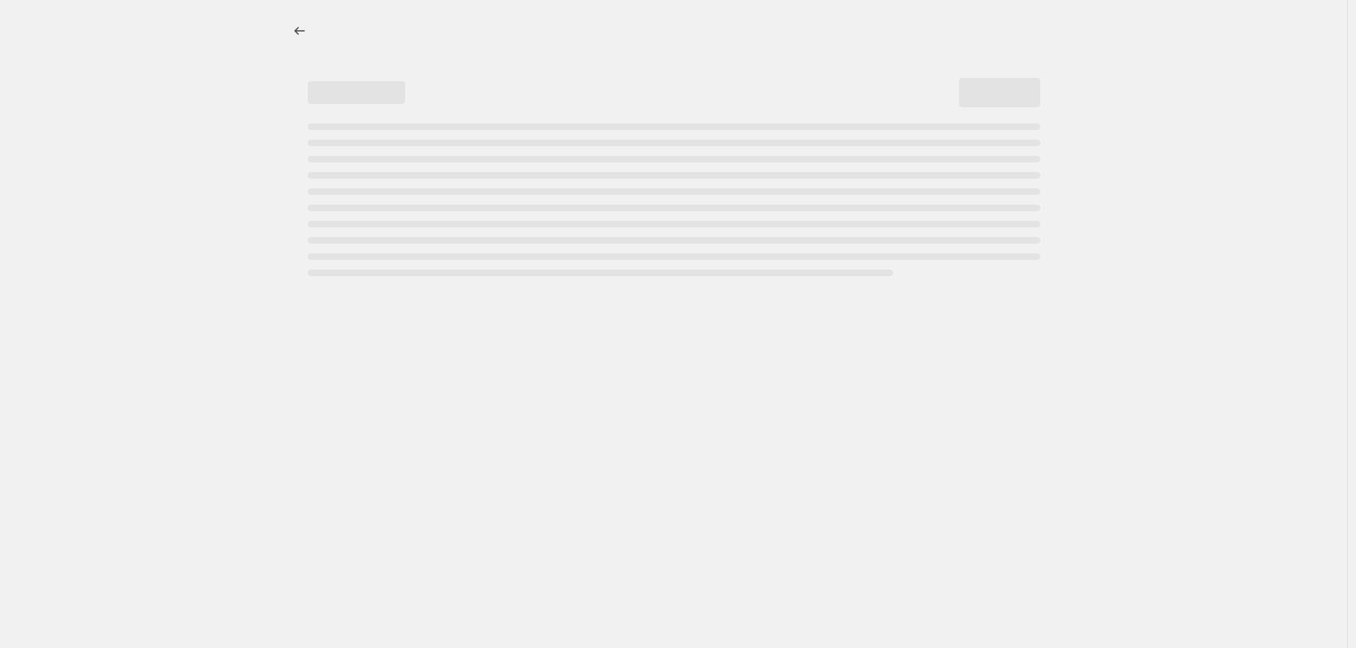
select select "percentage"
select select "product_status"
select select "tag"
select select "not_equal"
select select "tag"
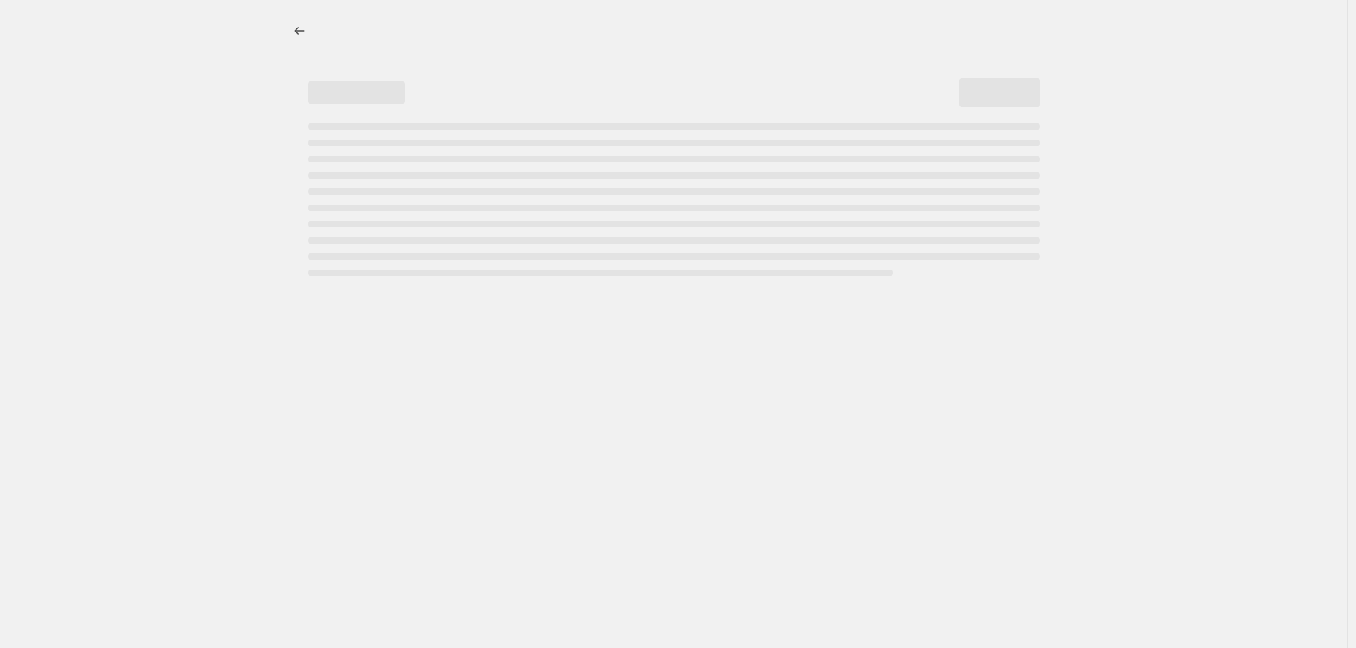
select select "not_equal"
select select "tag"
select select "not_equal"
select select "tag"
select select "not_equal"
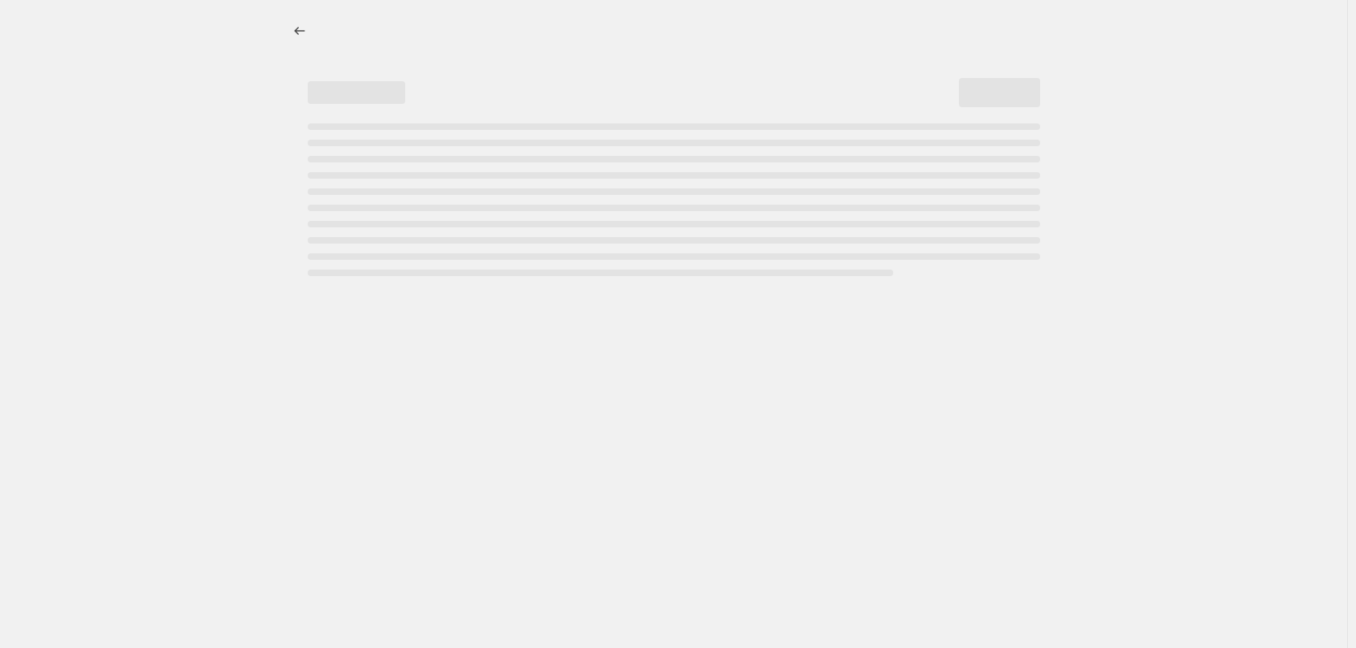
select select "tag"
select select "not_equal"
select select "tag"
select select "not_equal"
select select "tag"
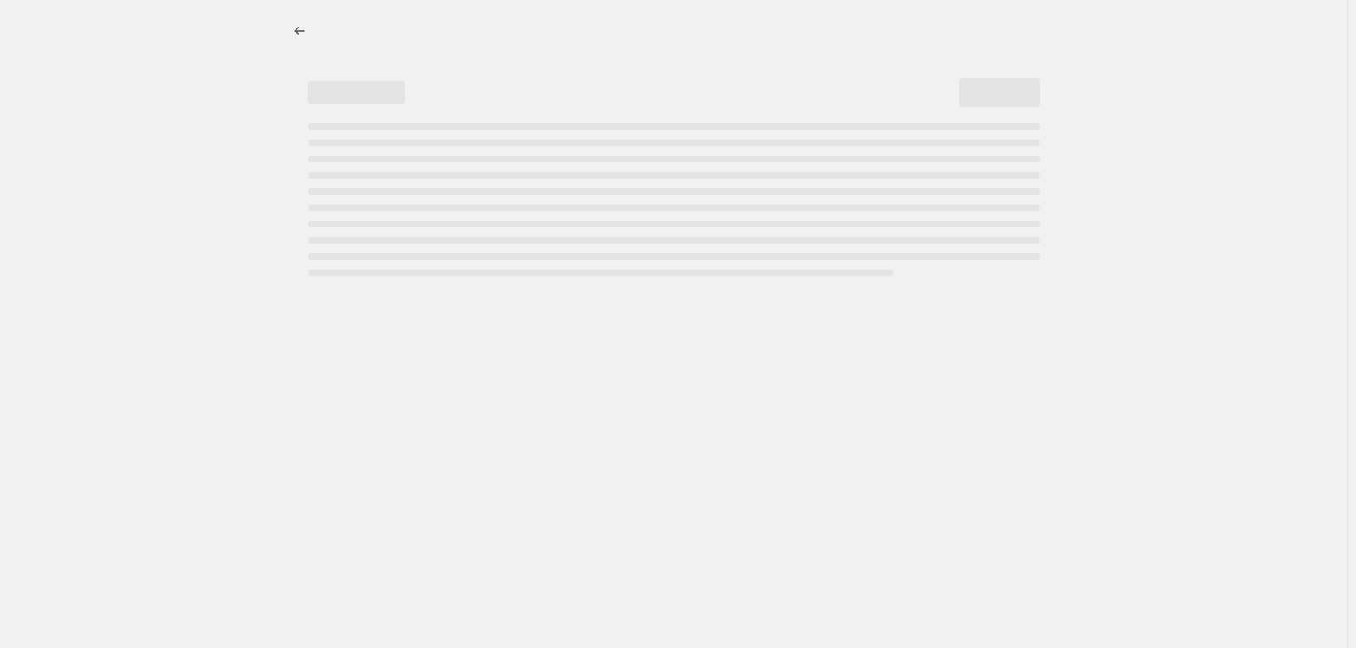
select select "not_equal"
select select "tag"
select select "not_equal"
select select "tag"
select select "not_equal"
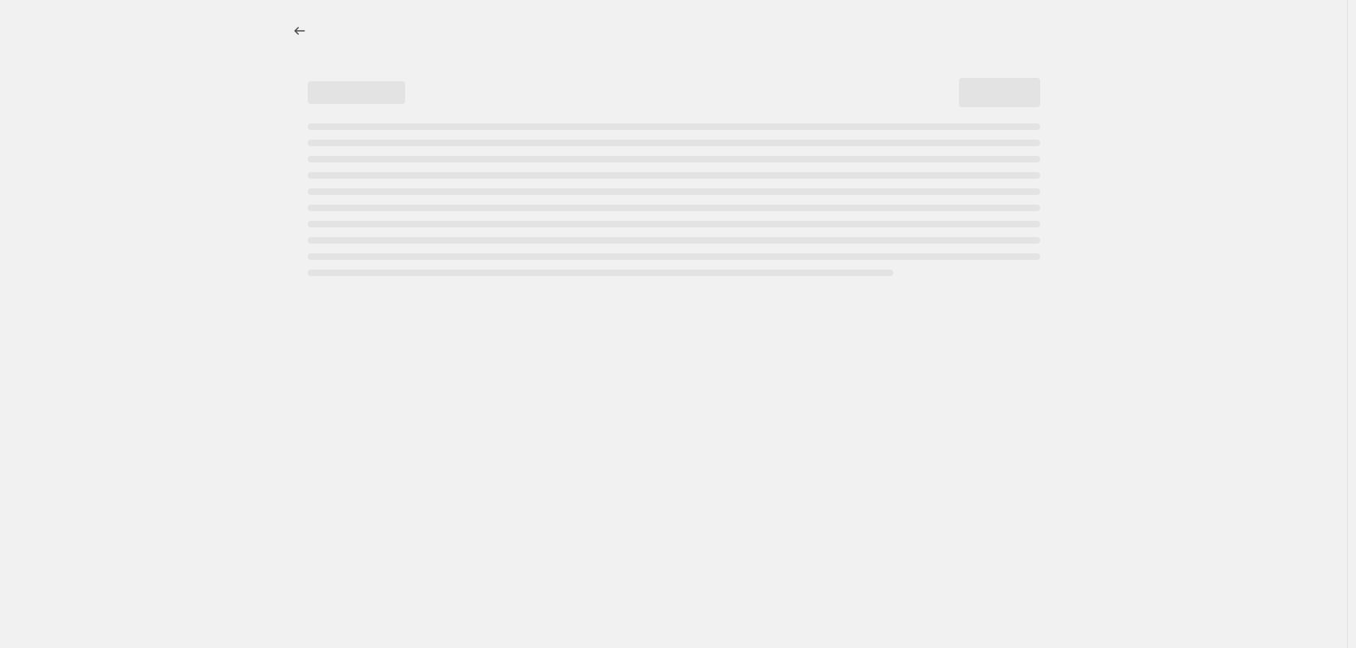
select select "tag"
select select "not_equal"
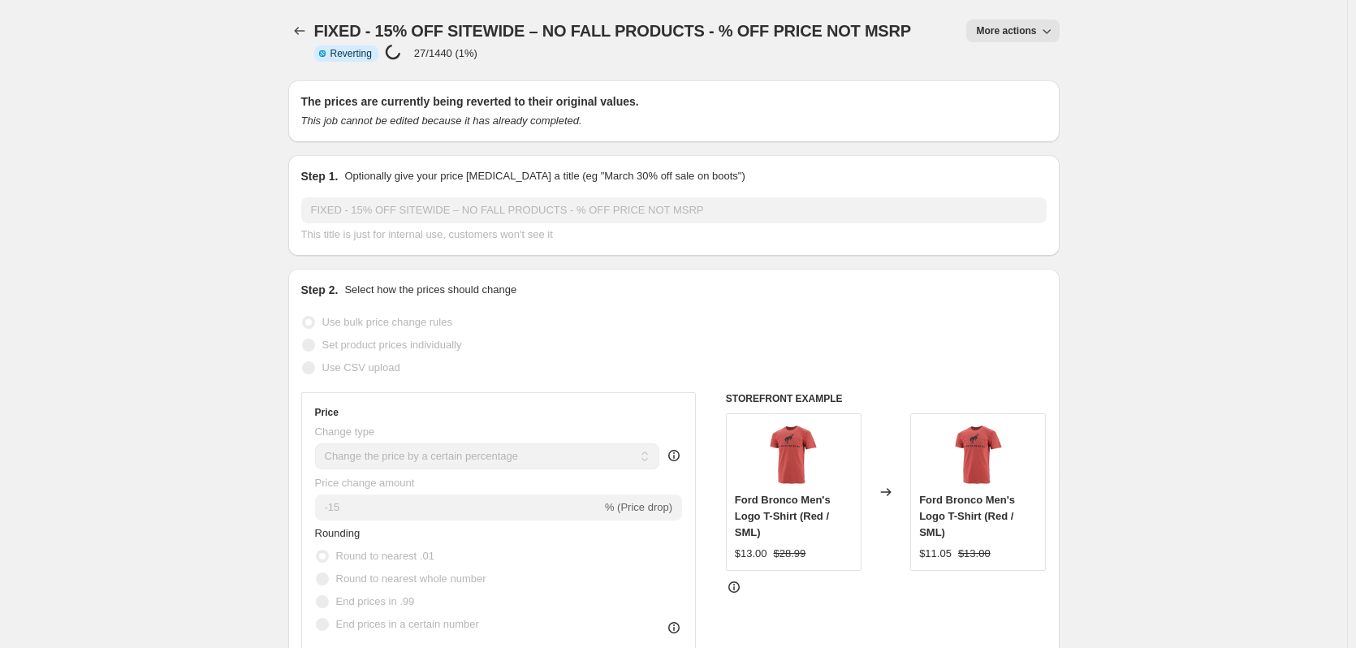
click at [1029, 25] on span "More actions" at bounding box center [1006, 30] width 60 height 13
click at [300, 32] on icon "Price change jobs" at bounding box center [299, 31] width 11 height 8
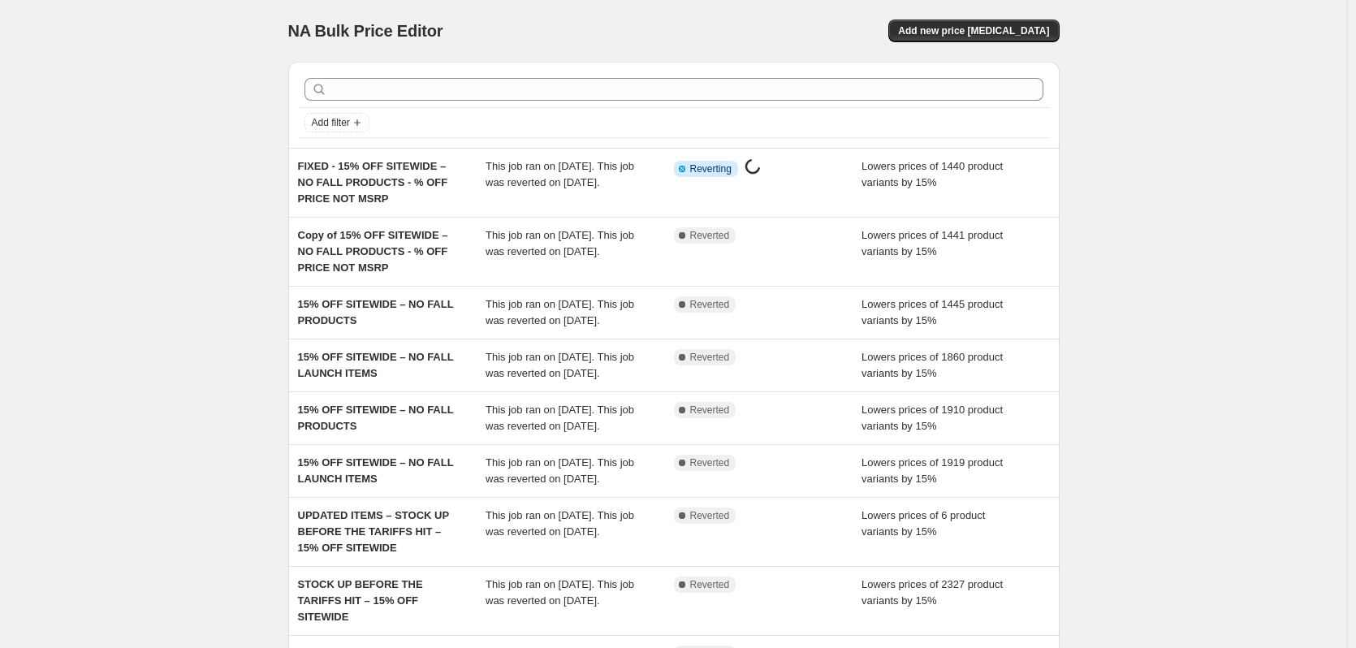
click at [235, 109] on div "NA Bulk Price Editor. This page is ready NA Bulk Price Editor Add new price cha…" at bounding box center [673, 450] width 1347 height 901
click at [223, 119] on div "NA Bulk Price Editor. This page is ready NA Bulk Price Editor Add new price cha…" at bounding box center [673, 450] width 1347 height 901
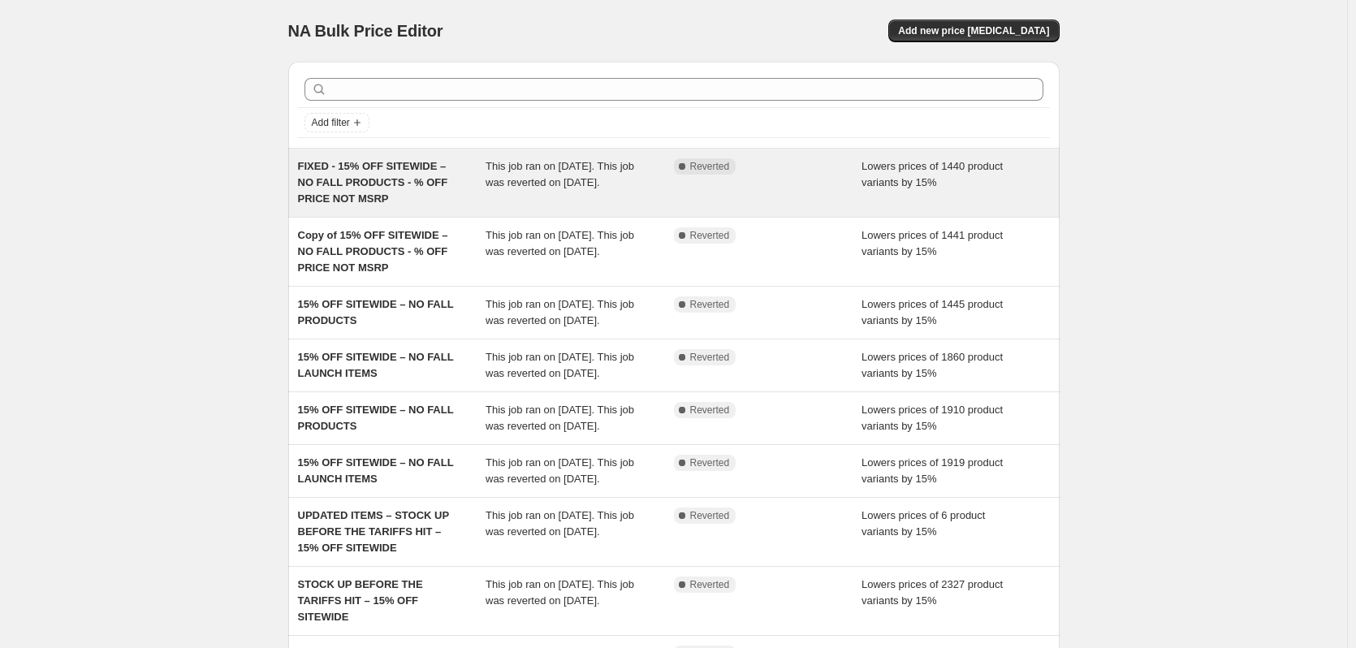
click at [336, 197] on span "FIXED - 15% OFF SITEWIDE – NO FALL PRODUCTS - % OFF PRICE NOT MSRP" at bounding box center [373, 182] width 150 height 45
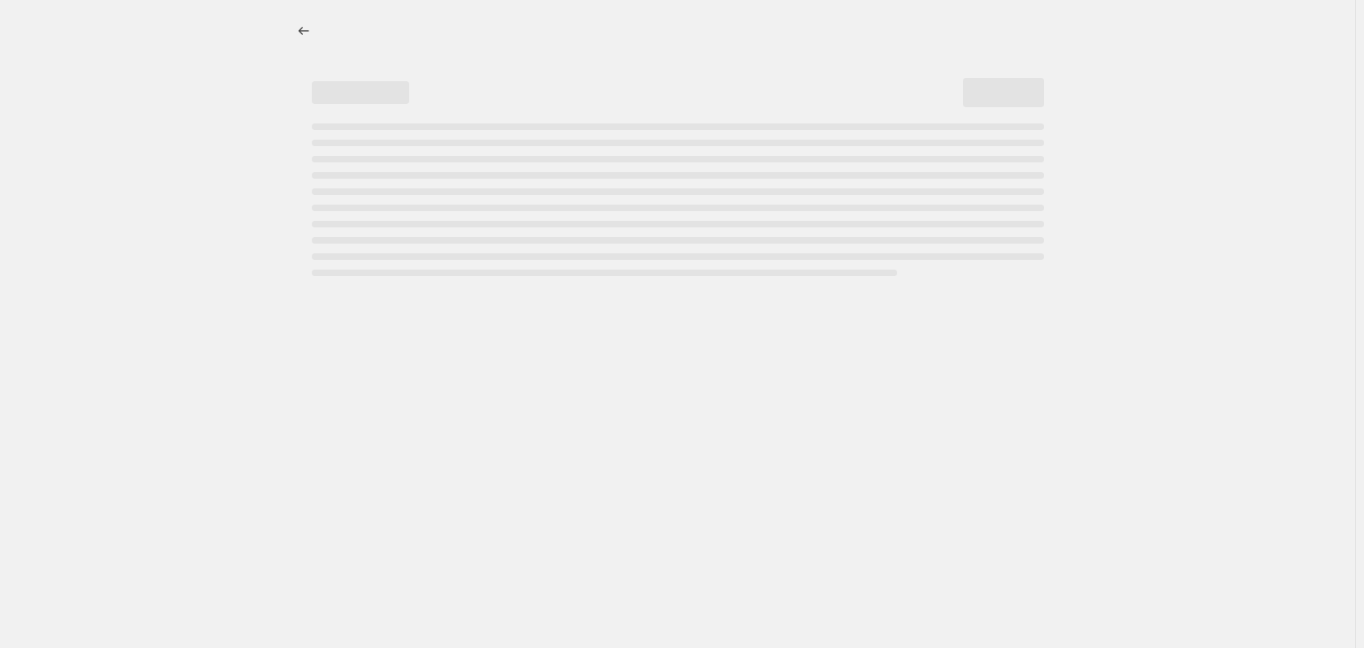
select select "percentage"
select select "product_status"
select select "tag"
select select "not_equal"
select select "tag"
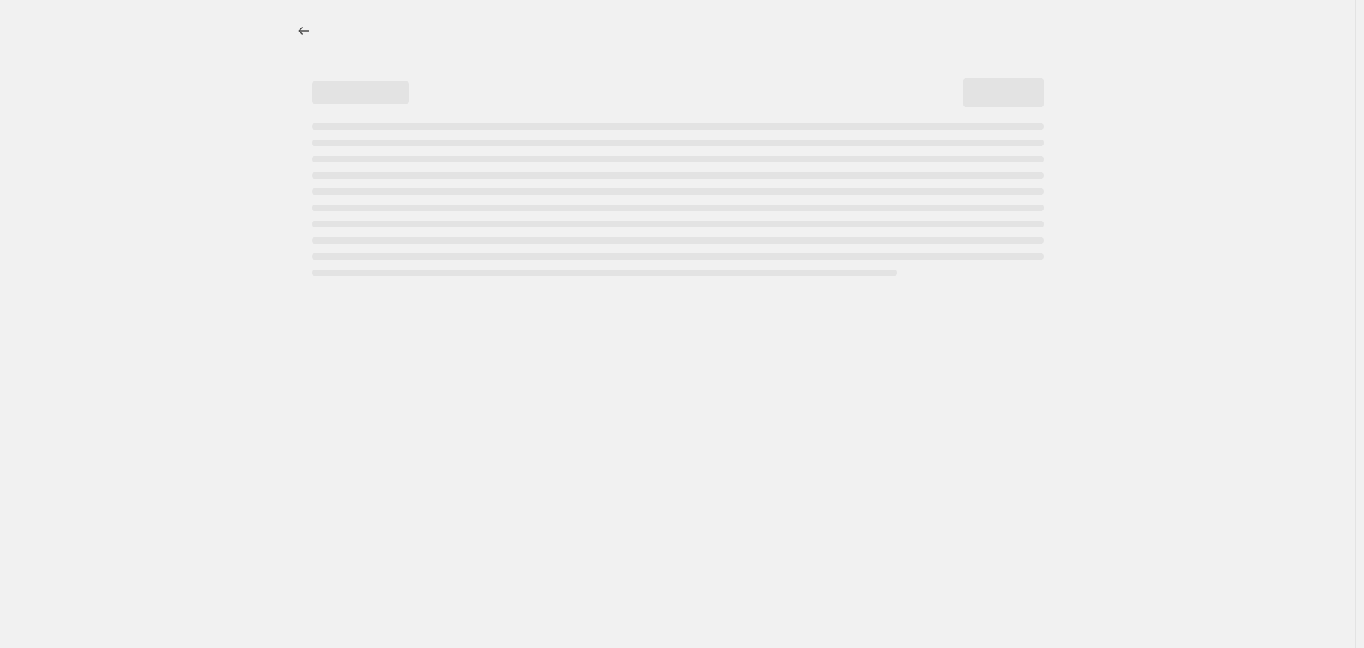
select select "not_equal"
select select "tag"
select select "not_equal"
select select "tag"
select select "not_equal"
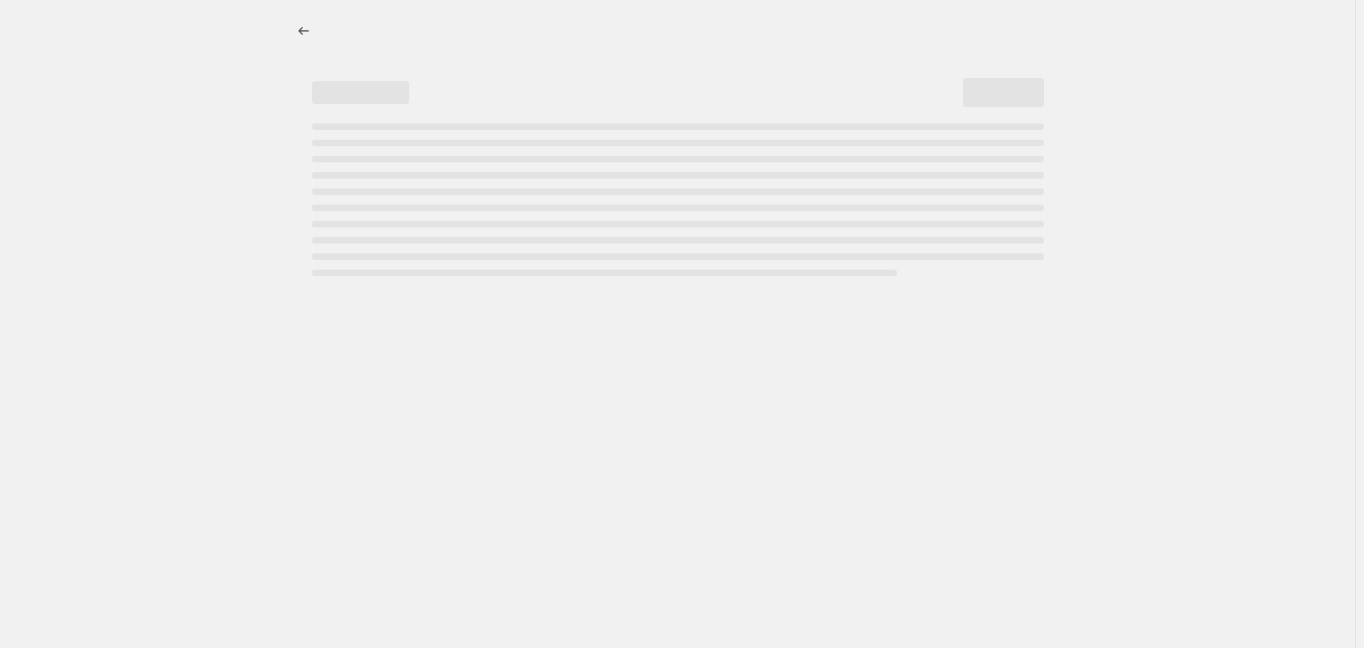
select select "tag"
select select "not_equal"
select select "tag"
select select "not_equal"
select select "tag"
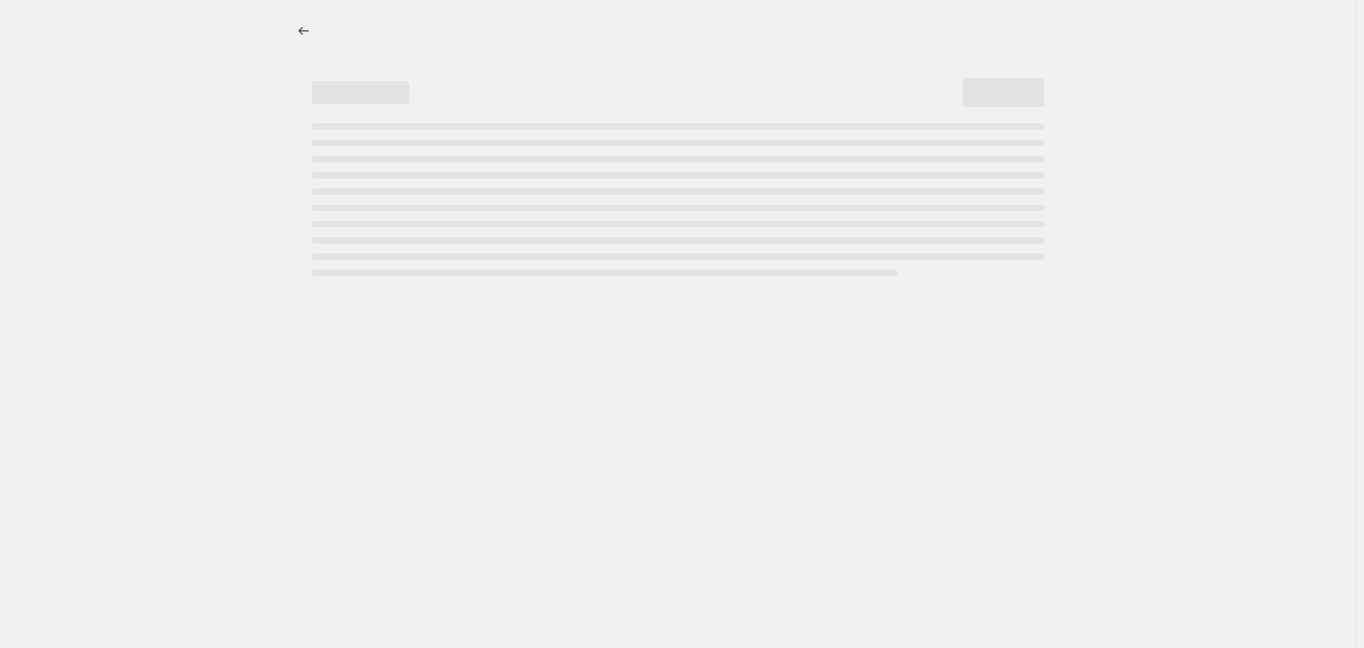
select select "not_equal"
select select "tag"
select select "not_equal"
select select "tag"
select select "not_equal"
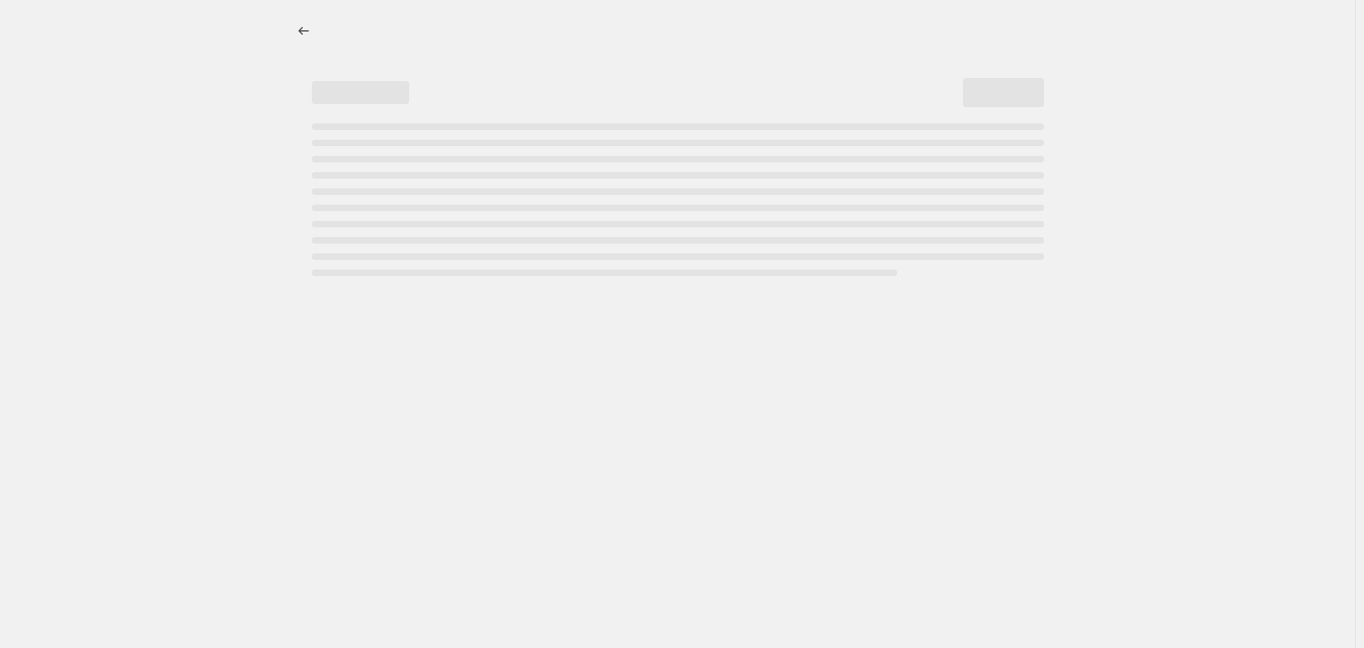
select select "tag"
select select "not_equal"
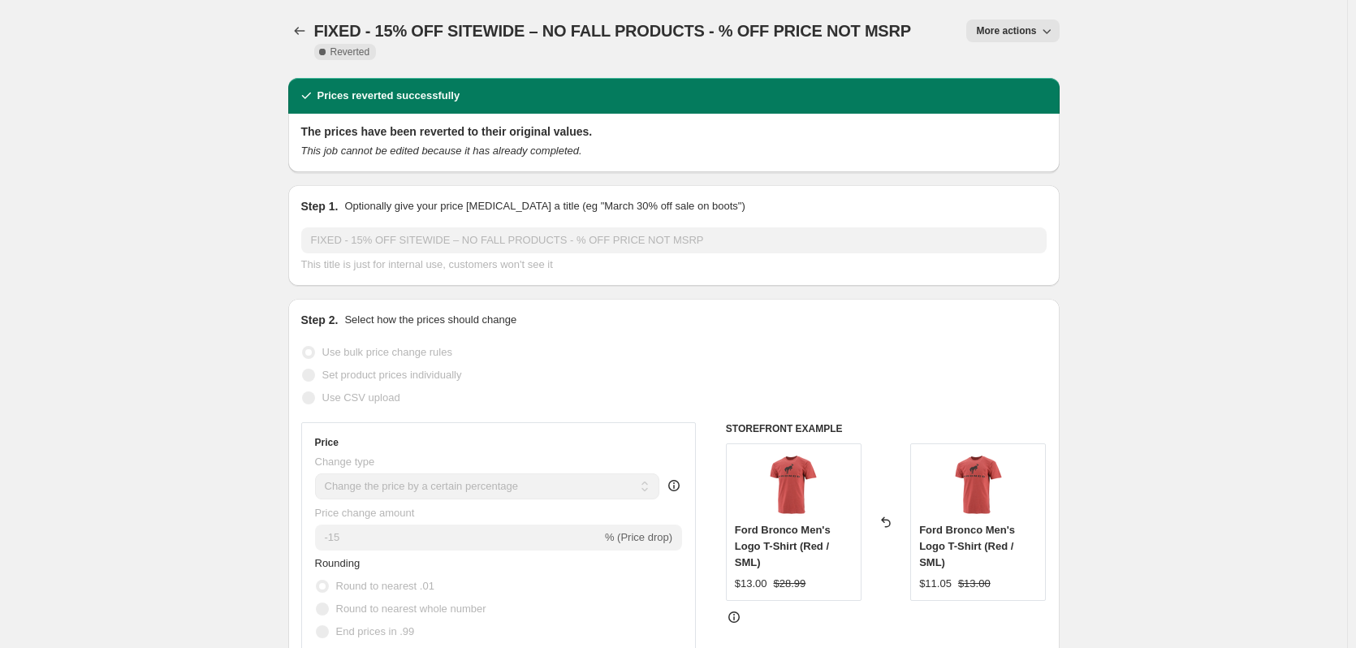
click at [1019, 32] on span "More actions" at bounding box center [1006, 30] width 60 height 13
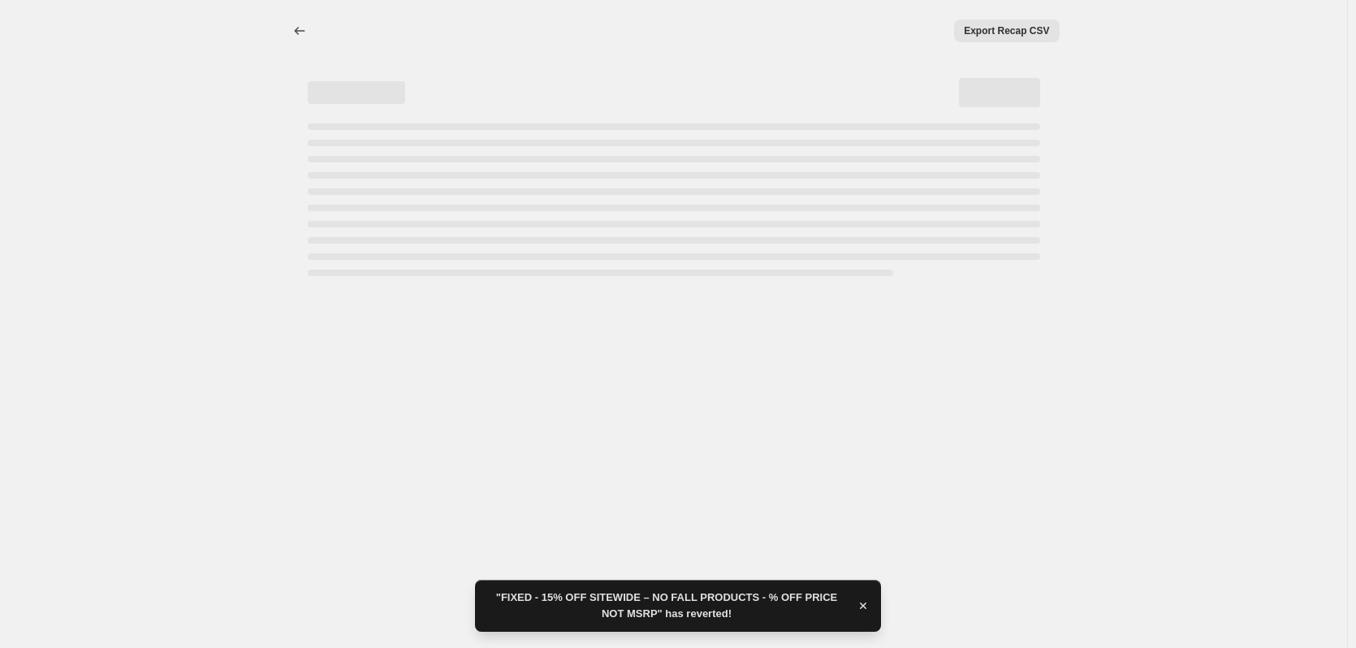
select select "percentage"
select select "product_status"
select select "tag"
select select "not_equal"
select select "tag"
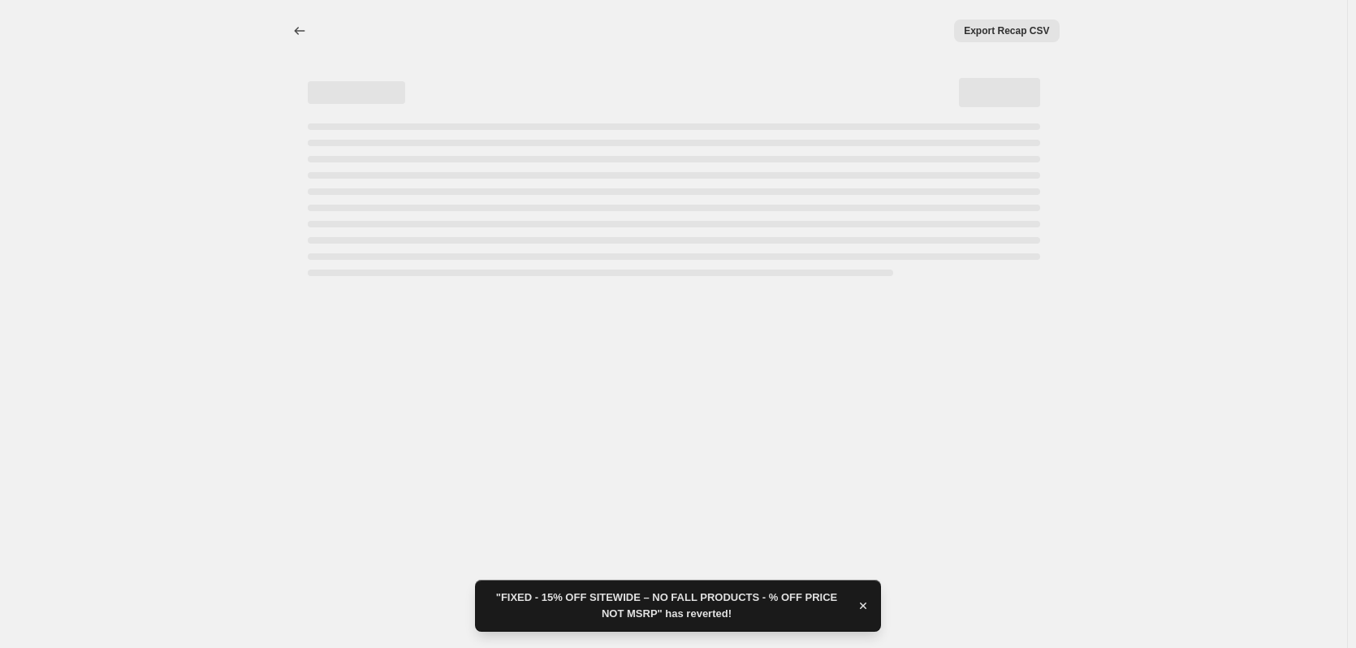
select select "not_equal"
select select "tag"
select select "not_equal"
select select "tag"
select select "not_equal"
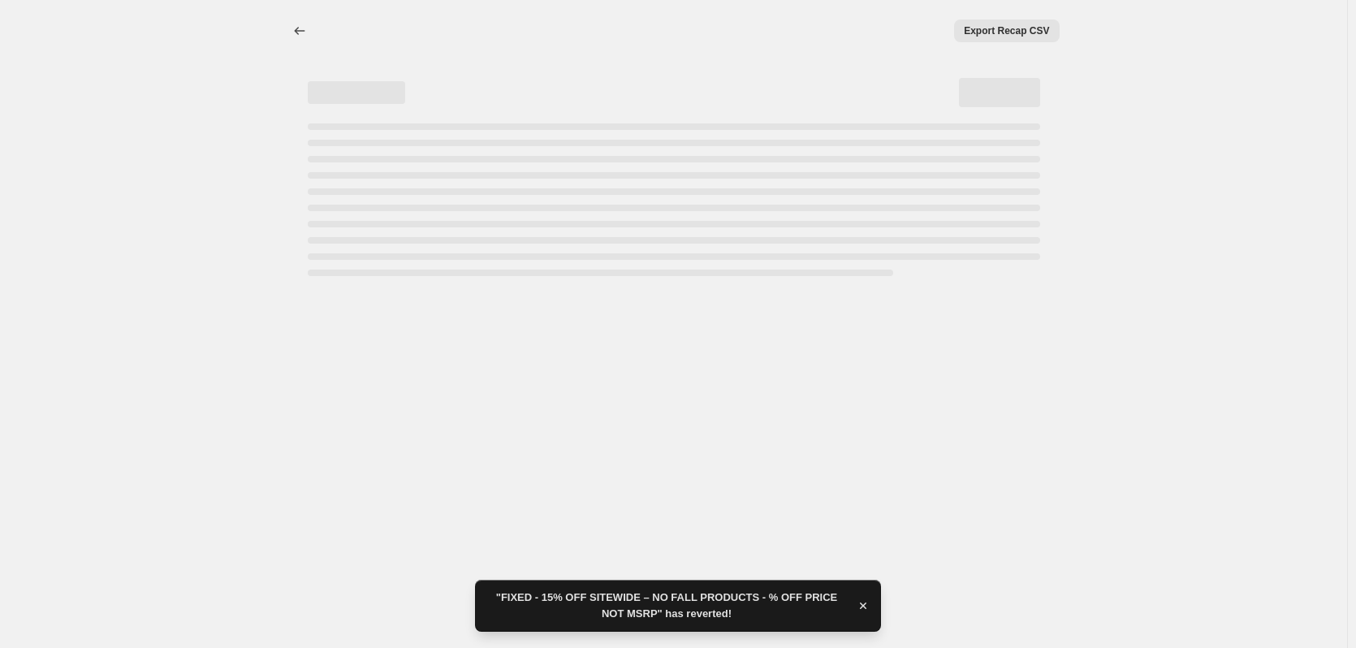
select select "tag"
select select "not_equal"
select select "tag"
select select "not_equal"
select select "tag"
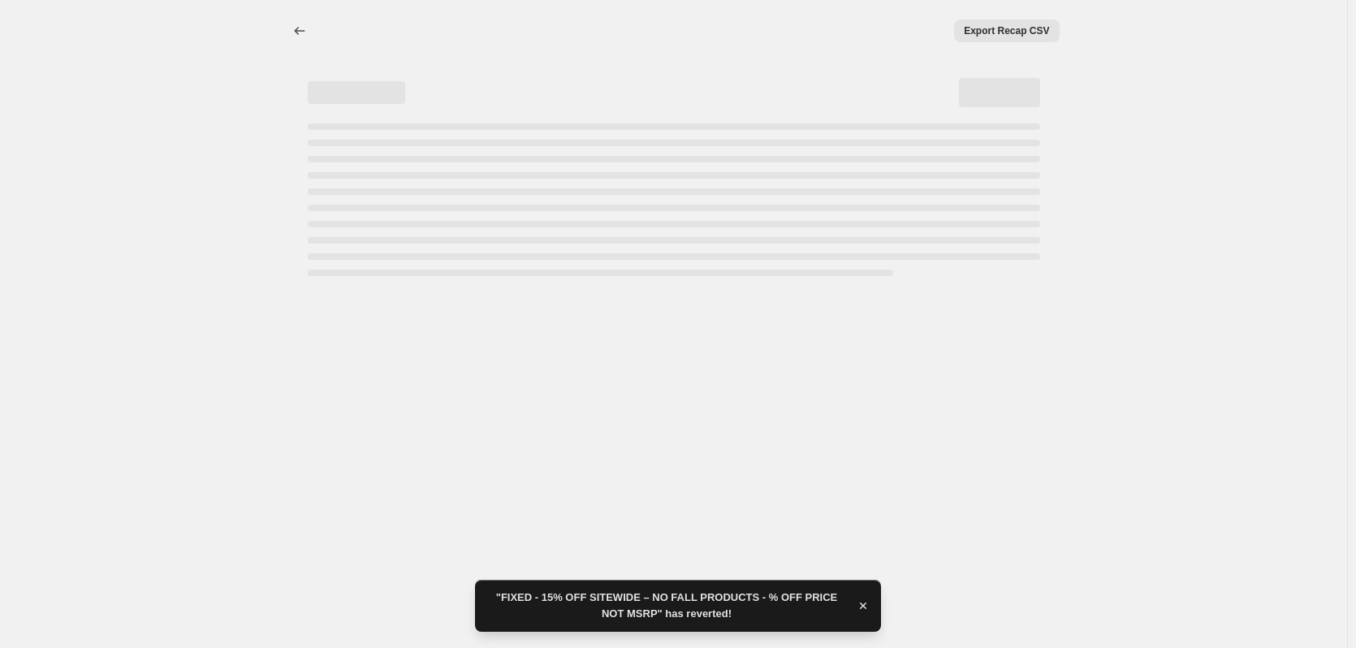
select select "not_equal"
select select "tag"
select select "not_equal"
select select "tag"
select select "not_equal"
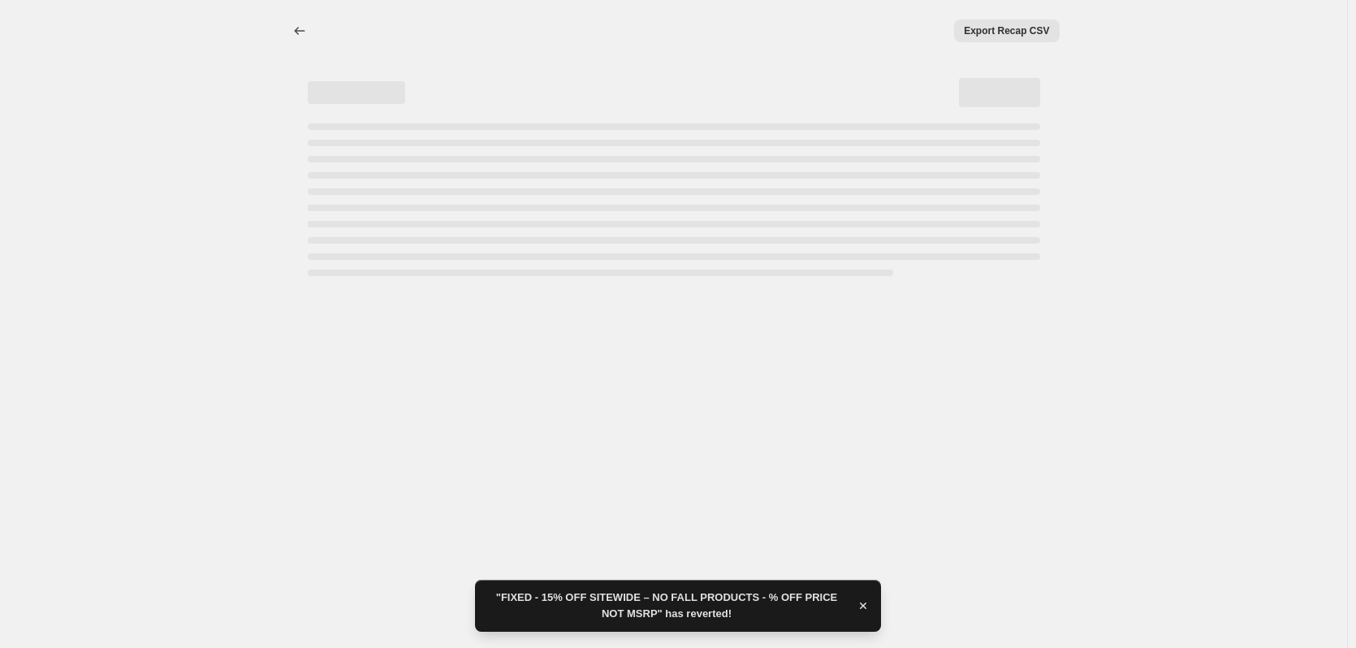
select select "tag"
select select "not_equal"
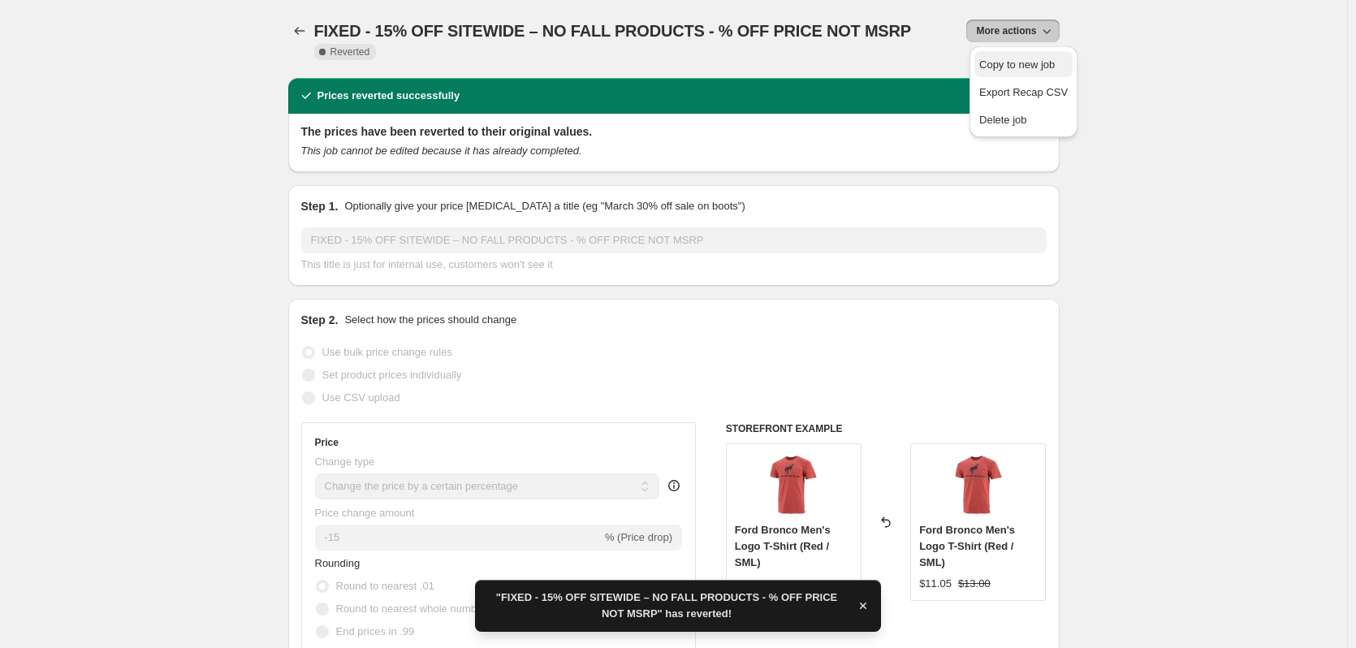
click at [1019, 68] on span "Copy to new job" at bounding box center [1017, 64] width 76 height 12
select select "percentage"
select select "product_status"
select select "tag"
select select "not_equal"
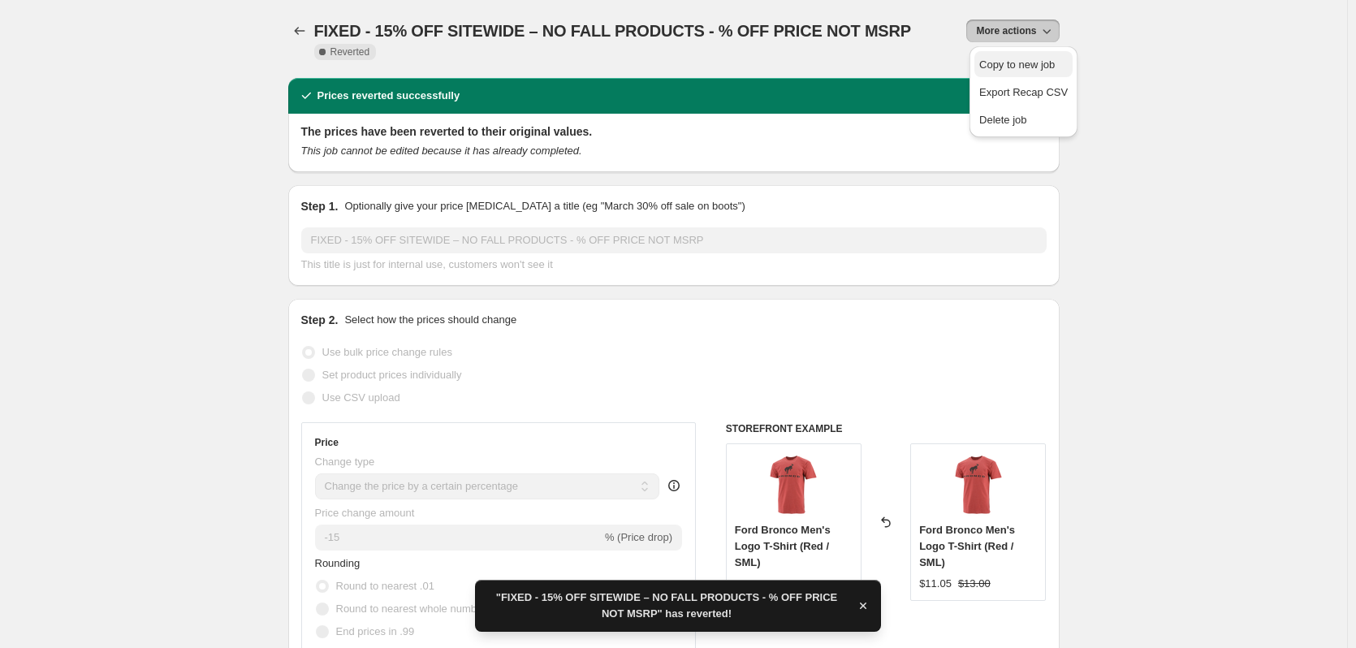
select select "tag"
select select "not_equal"
select select "tag"
select select "not_equal"
select select "tag"
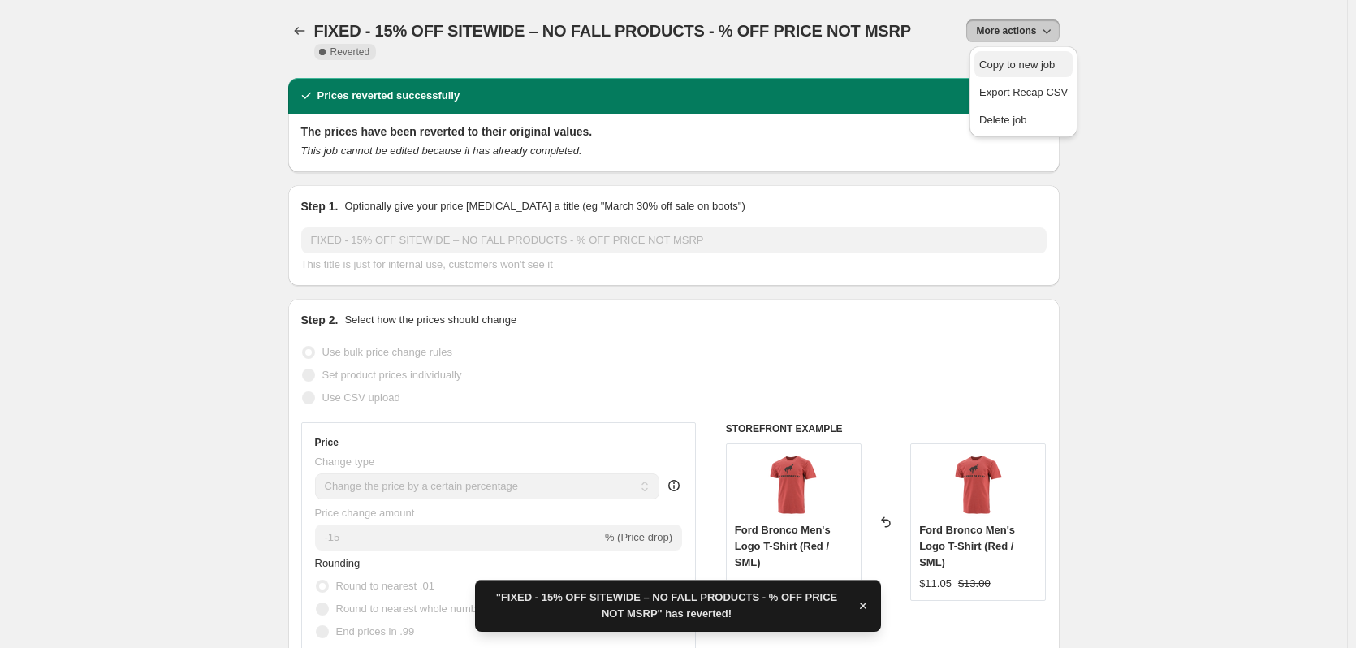
select select "not_equal"
select select "tag"
select select "not_equal"
select select "tag"
select select "not_equal"
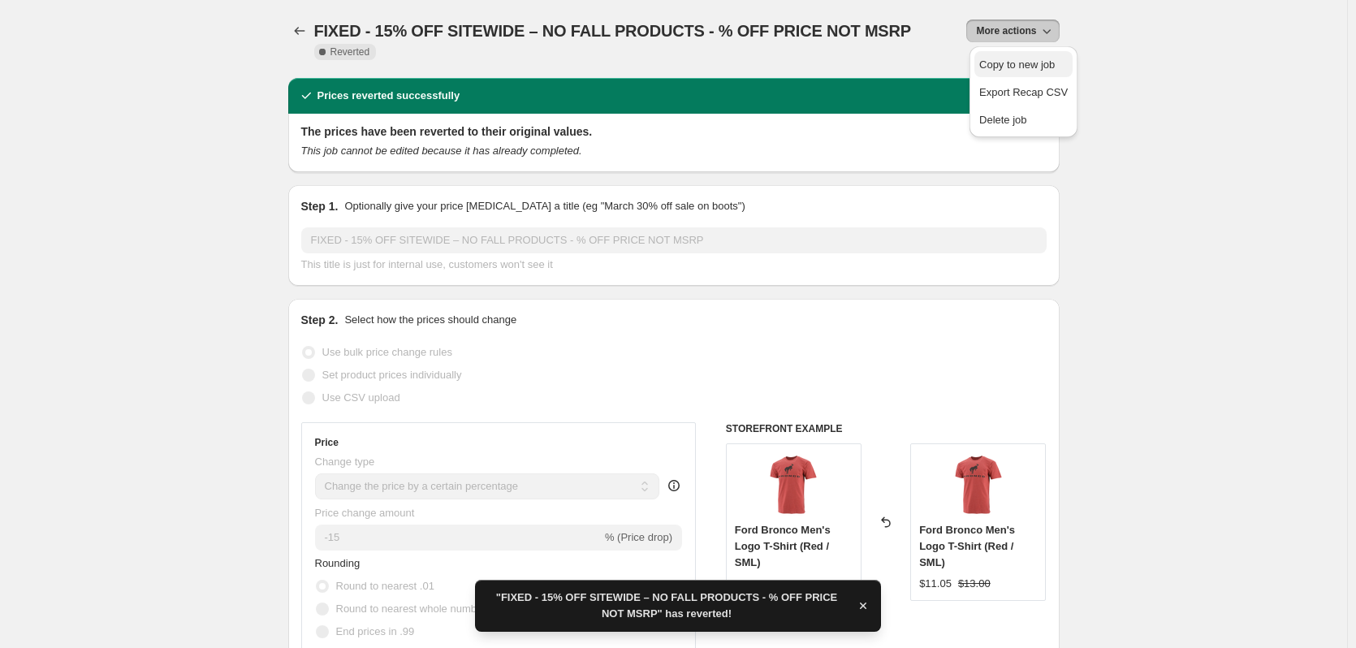
select select "tag"
select select "not_equal"
select select "tag"
select select "not_equal"
select select "tag"
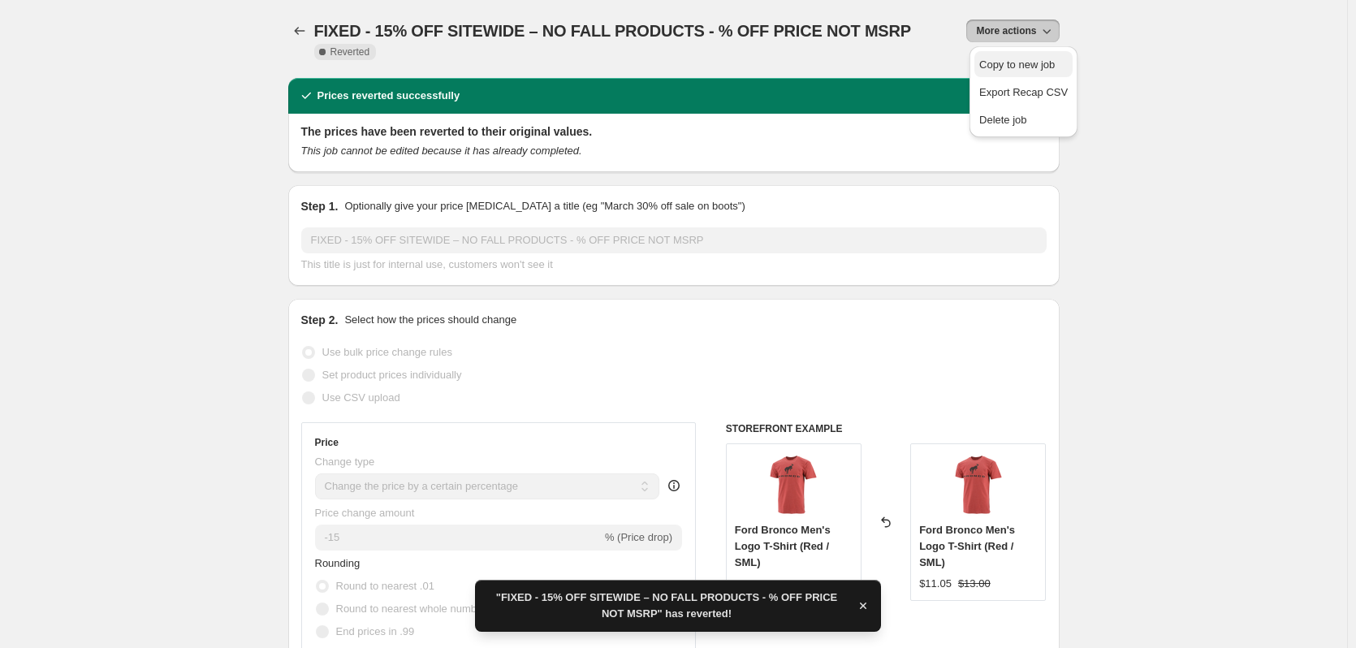
select select "not_equal"
select select "tag"
select select "not_equal"
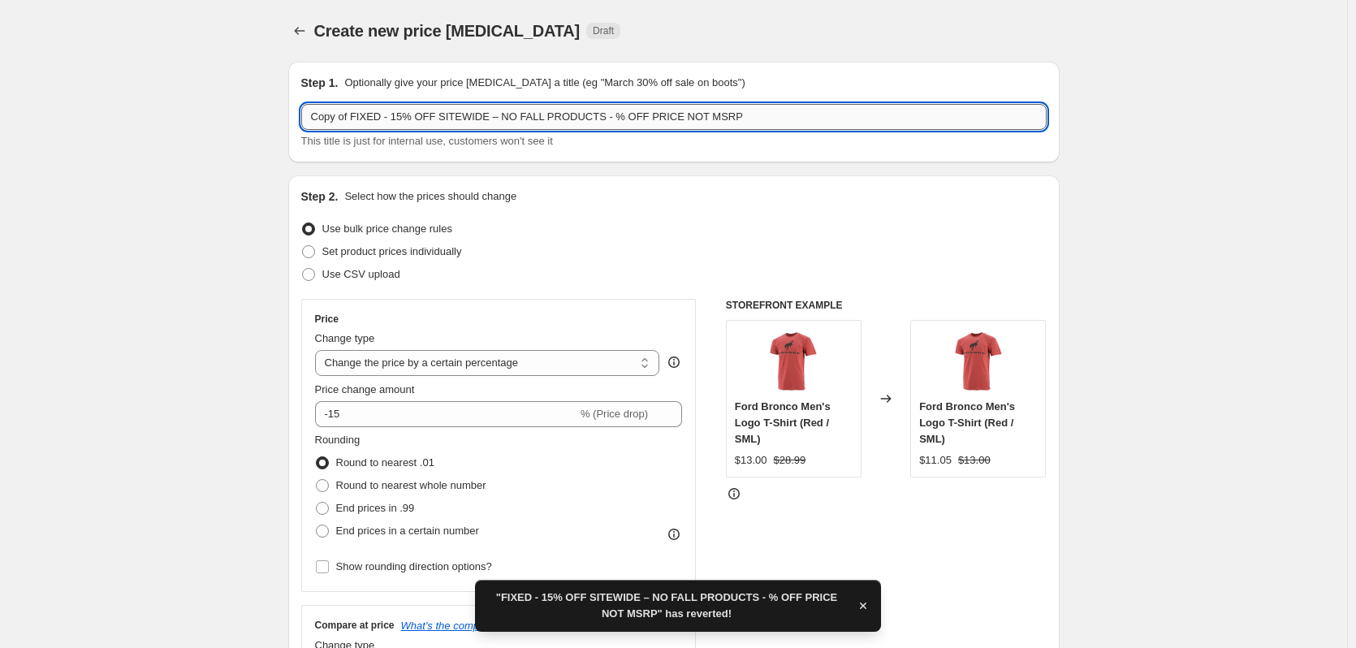
click at [375, 117] on input "Copy of FIXED - 15% OFF SITEWIDE – NO FALL PRODUCTS - % OFF PRICE NOT MSRP" at bounding box center [673, 117] width 745 height 26
click at [355, 117] on input "Copy of FIXED - 15% OFF SITEWIDE – NO FALL PRODUCTS - % OFF PRICE NOT MSRP" at bounding box center [673, 117] width 745 height 26
drag, startPoint x: 396, startPoint y: 115, endPoint x: 282, endPoint y: 107, distance: 114.8
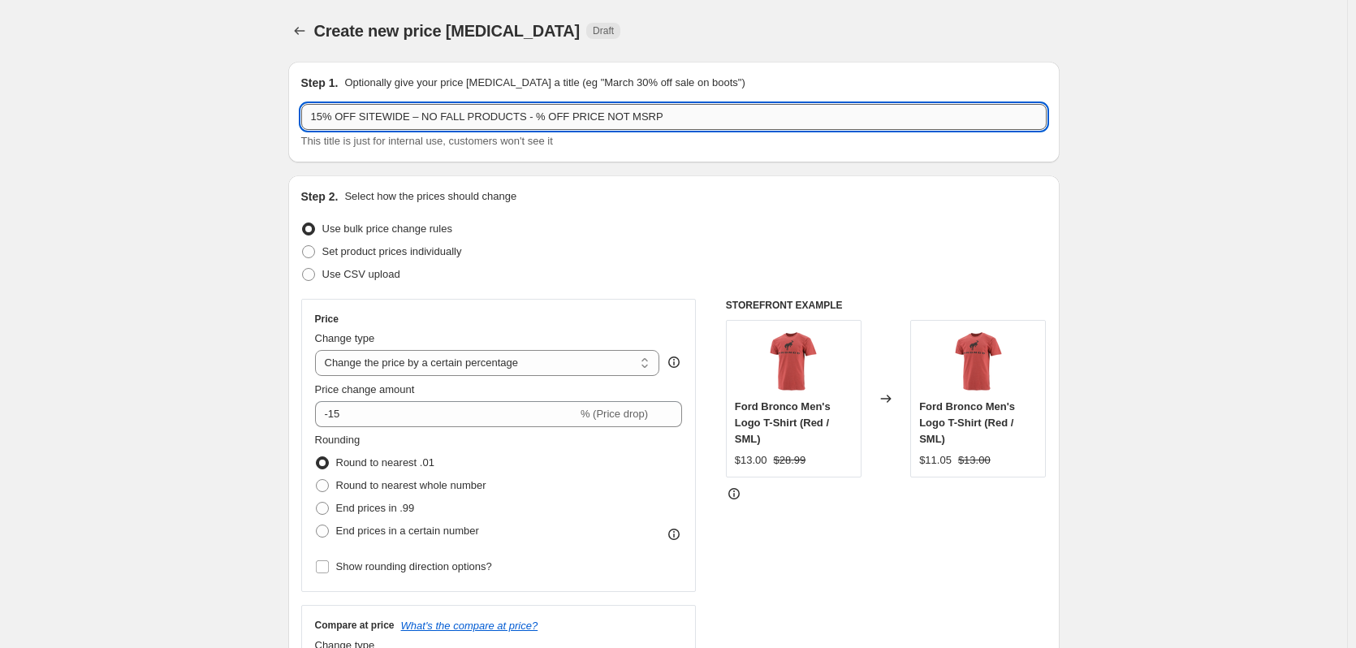
click at [607, 115] on input "15% OFF SITEWIDE – NO FALL PRODUCTS - % OFF PRICE NOT MSRP" at bounding box center [673, 117] width 745 height 26
type input "15% OFF SITEWIDE – NO FALL PRODUCTS - % OFF PRICE DO NOT CHANGE MSRP"
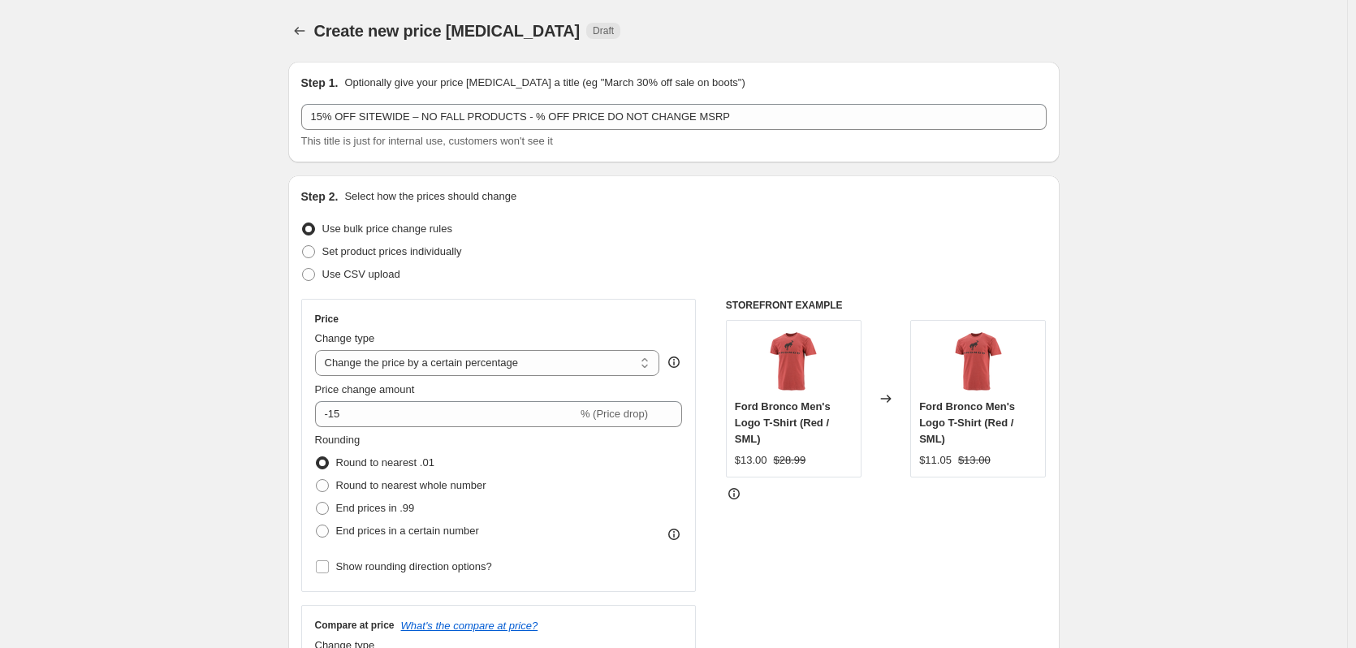
click at [561, 365] on select "Change the price to a certain amount Change the price by a certain amount Chang…" at bounding box center [487, 363] width 345 height 26
click at [318, 350] on select "Change the price to a certain amount Change the price by a certain amount Chang…" at bounding box center [487, 363] width 345 height 26
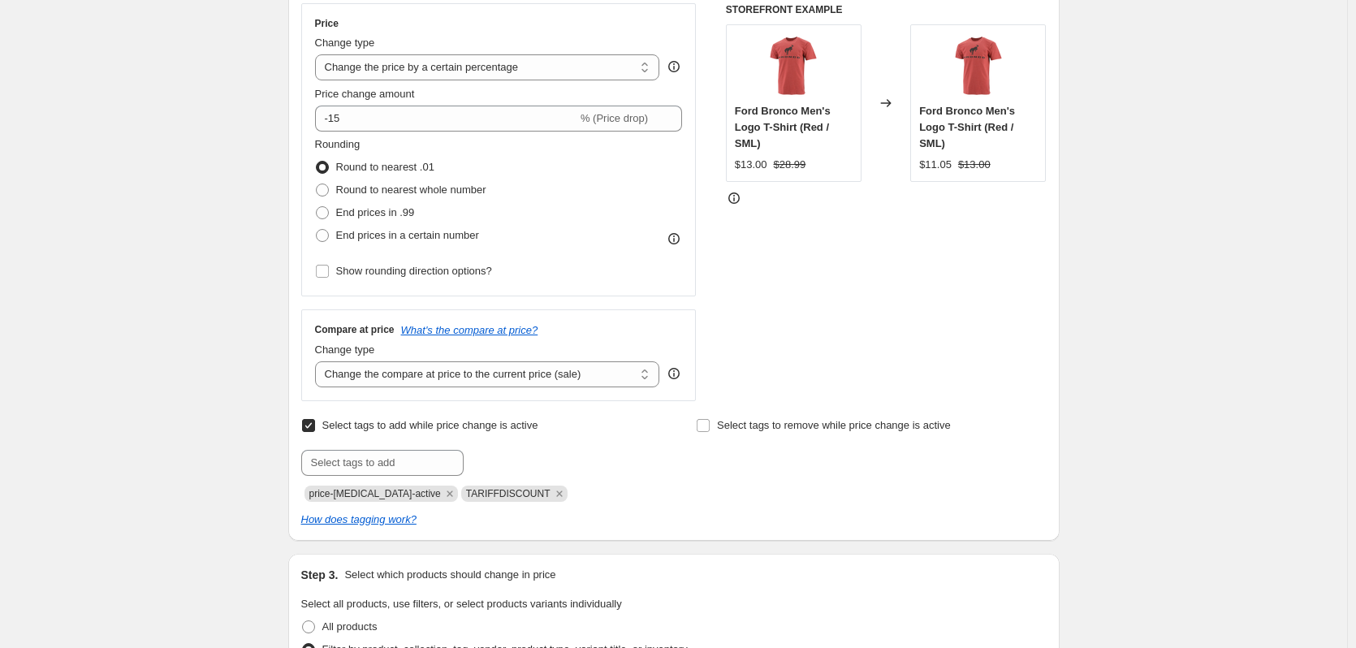
scroll to position [325, 0]
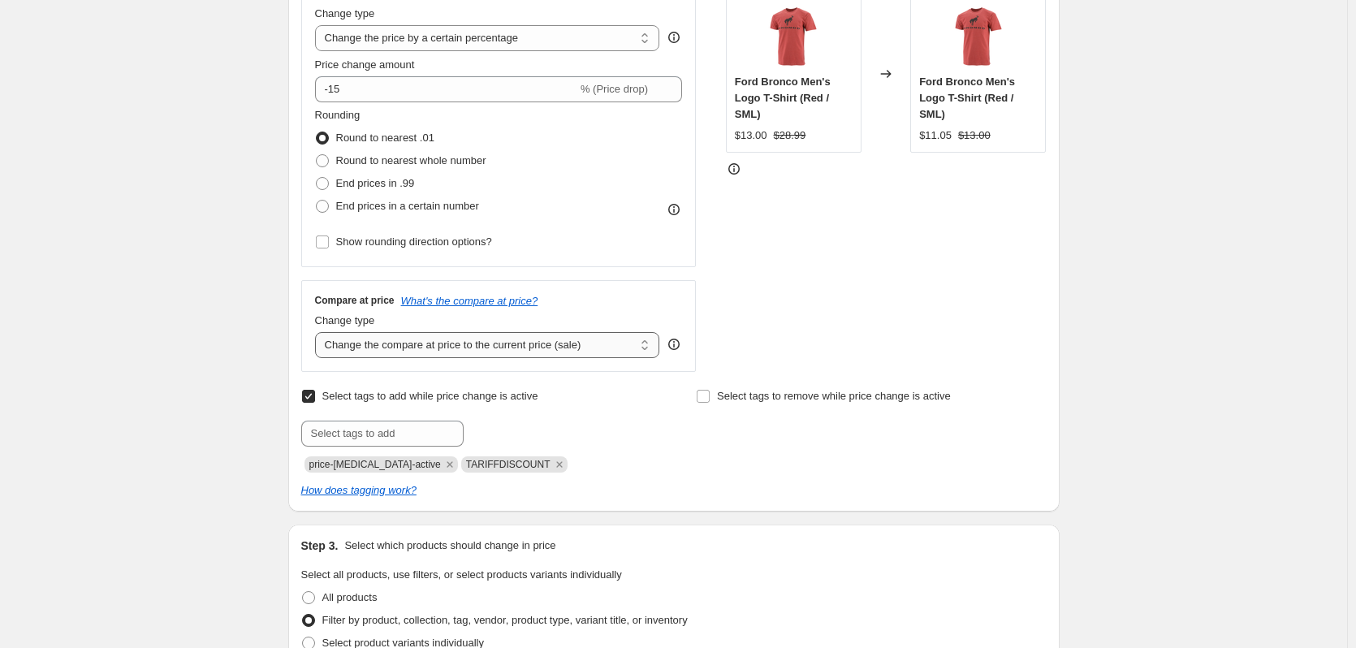
click at [435, 346] on select "Change the compare at price to the current price (sale) Change the compare at p…" at bounding box center [487, 345] width 345 height 26
select select "no_change"
click at [318, 332] on select "Change the compare at price to the current price (sale) Change the compare at p…" at bounding box center [487, 345] width 345 height 26
click at [339, 425] on input "text" at bounding box center [382, 434] width 162 height 26
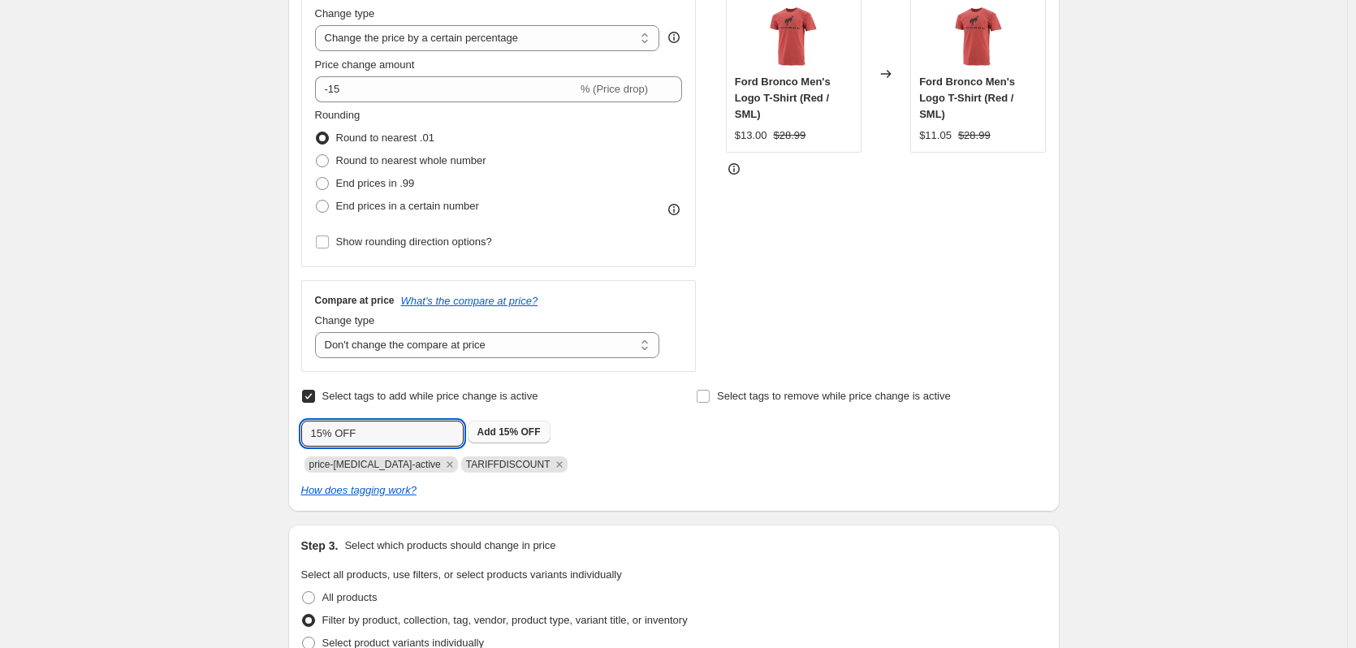
type input "15% OFF"
click at [501, 434] on span "Add 15% OFF" at bounding box center [508, 431] width 63 height 13
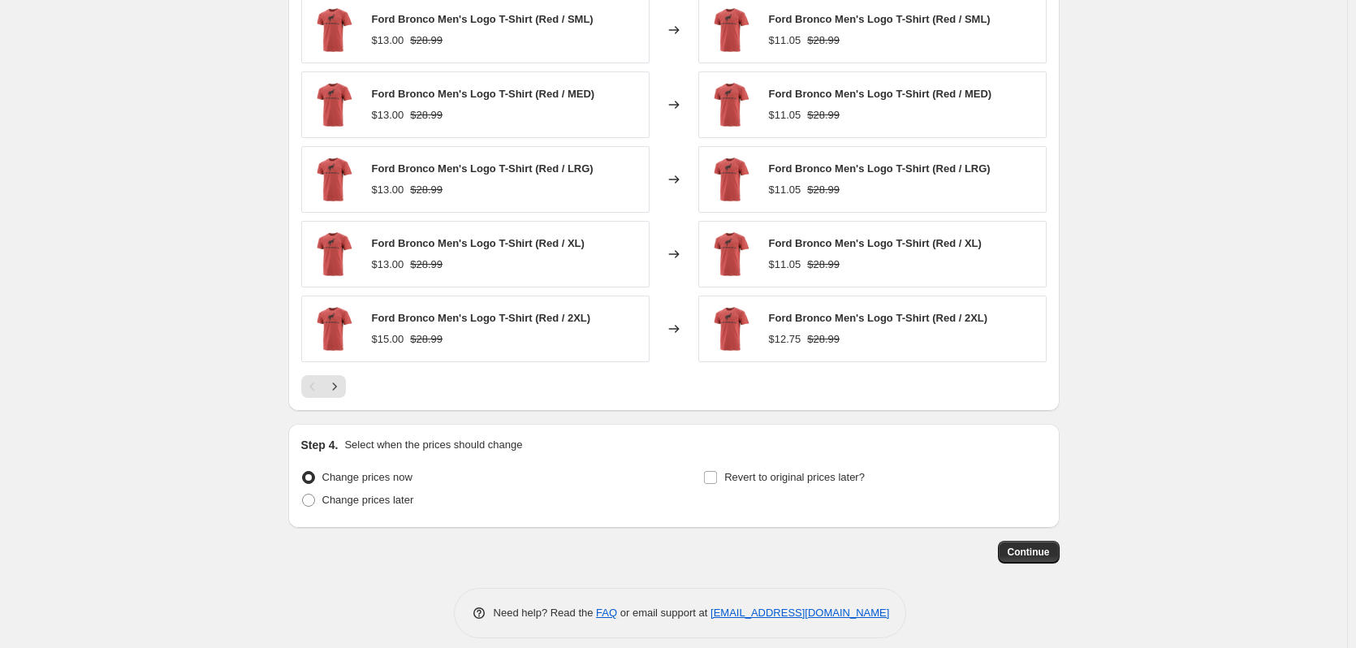
scroll to position [1606, 0]
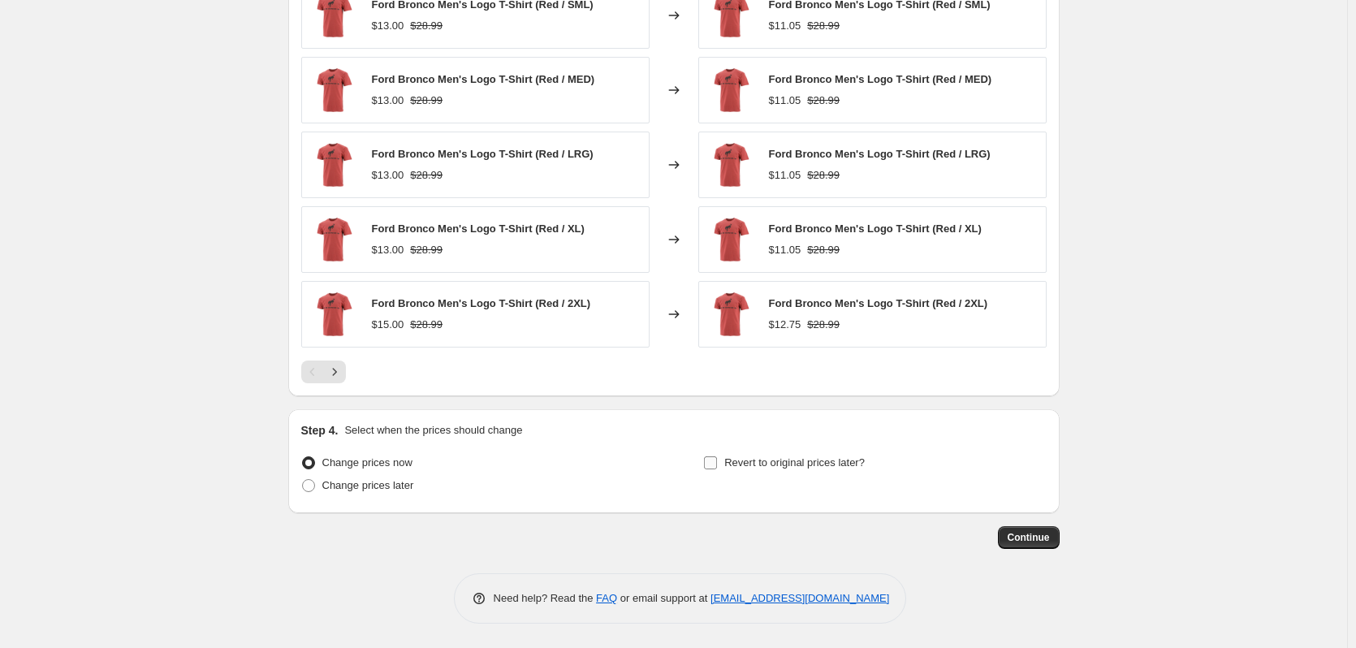
click at [707, 466] on div "Change prices now Change prices later Revert to original prices later?" at bounding box center [673, 475] width 745 height 49
drag, startPoint x: 712, startPoint y: 466, endPoint x: 721, endPoint y: 466, distance: 8.9
click at [713, 466] on input "Revert to original prices later?" at bounding box center [710, 462] width 13 height 13
checkbox input "true"
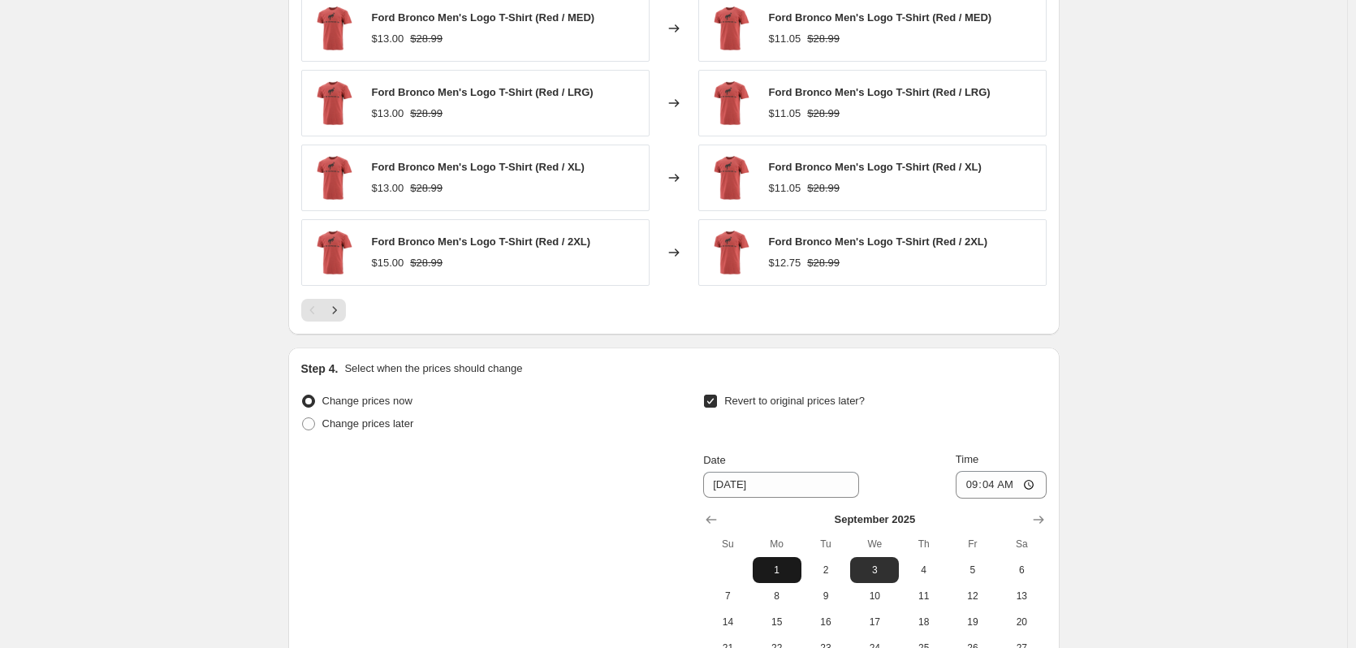
scroll to position [1850, 0]
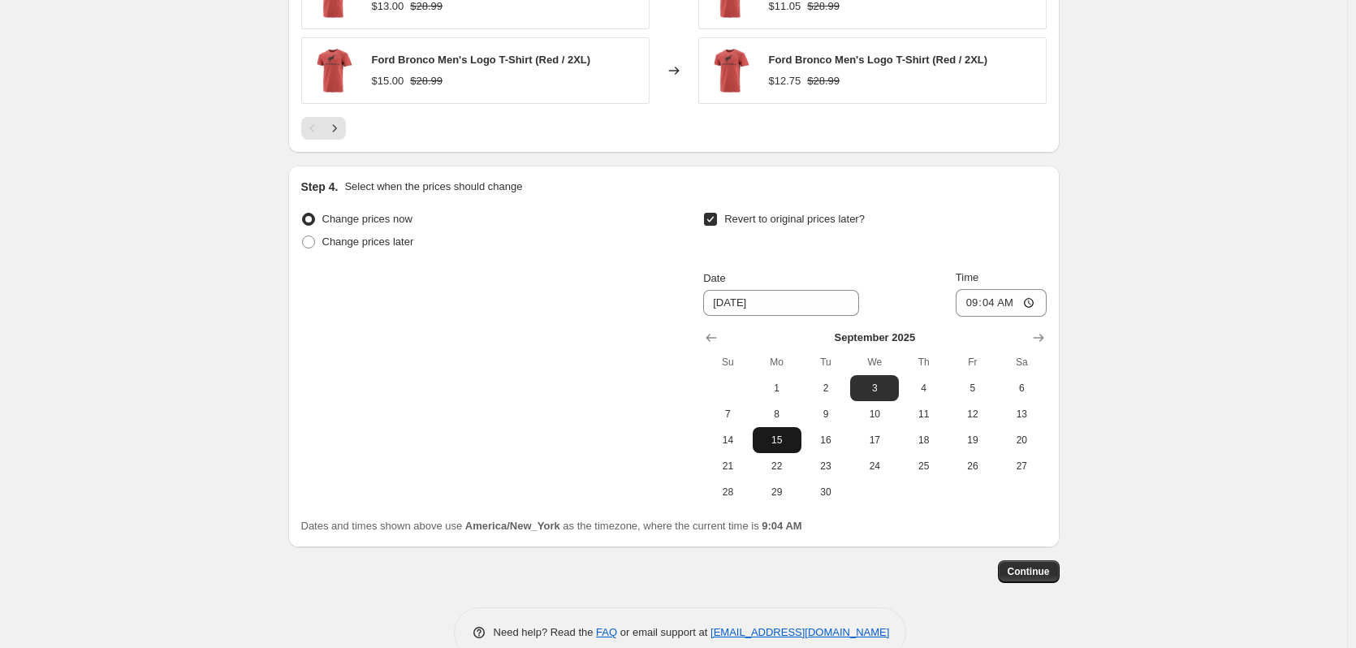
click at [786, 438] on span "15" at bounding box center [777, 440] width 36 height 13
type input "[DATE]"
click at [969, 300] on input "09:04" at bounding box center [1001, 303] width 91 height 28
type input "03:00"
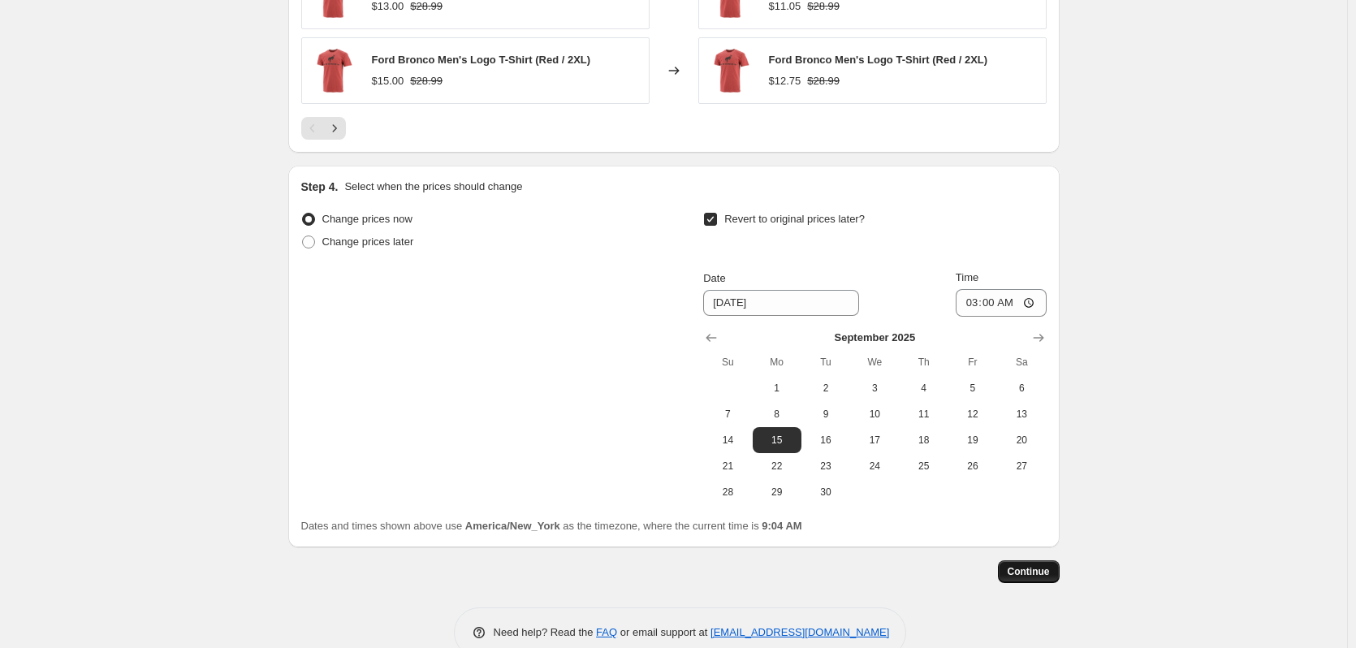
click at [1030, 572] on span "Continue" at bounding box center [1029, 571] width 42 height 13
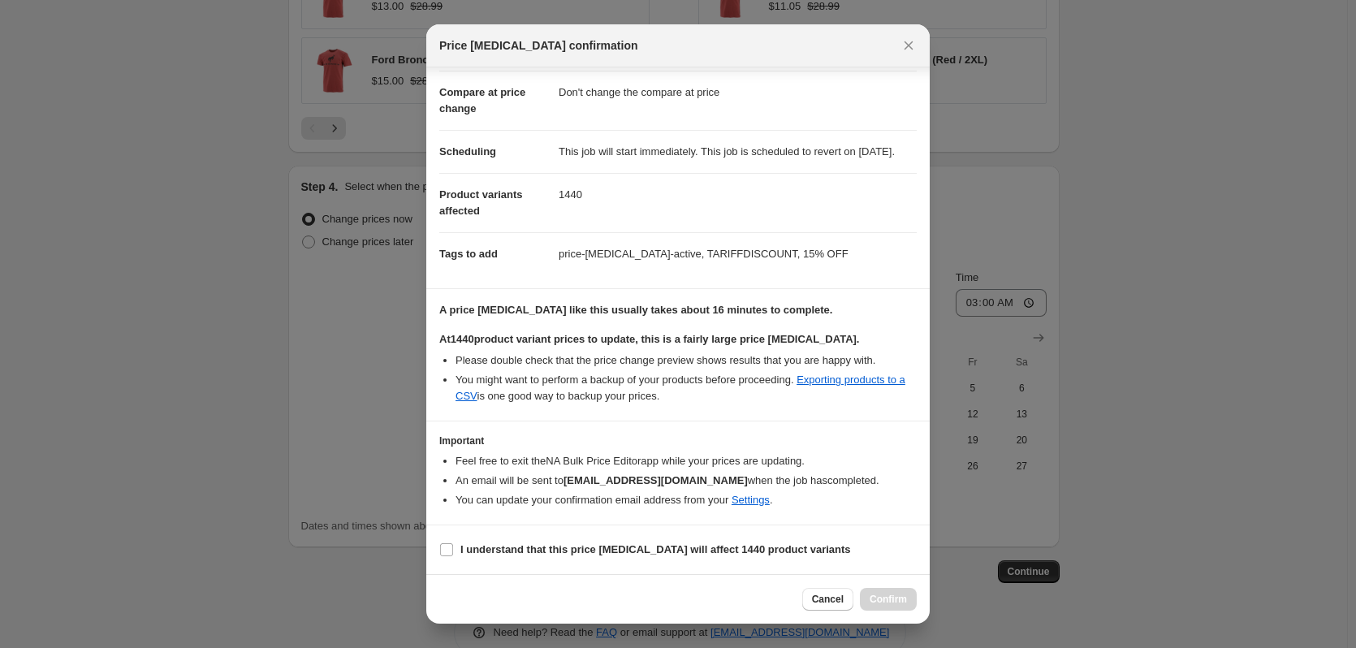
scroll to position [117, 0]
click at [450, 547] on input "I understand that this price change job will affect 1440 product variants" at bounding box center [446, 549] width 13 height 13
checkbox input "true"
click at [888, 599] on span "Confirm" at bounding box center [888, 599] width 37 height 13
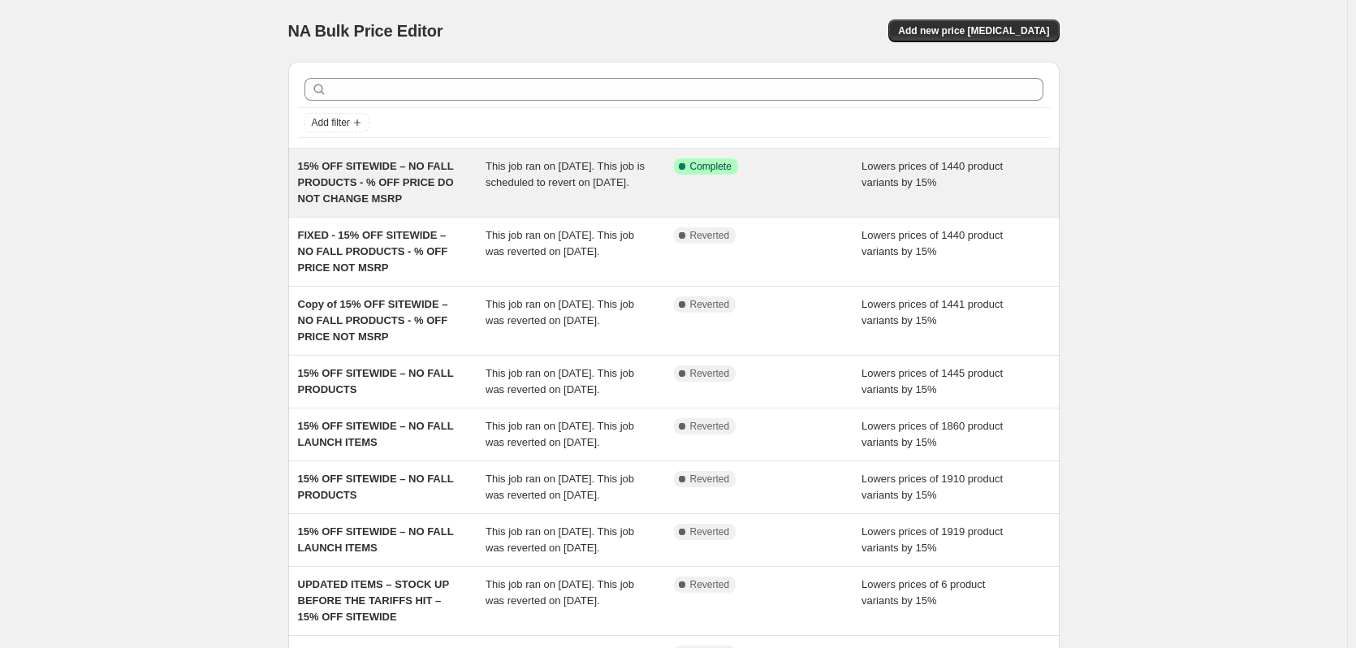
click at [349, 183] on span "15% OFF SITEWIDE – NO FALL PRODUCTS - % OFF PRICE DO NOT CHANGE MSRP" at bounding box center [376, 182] width 156 height 45
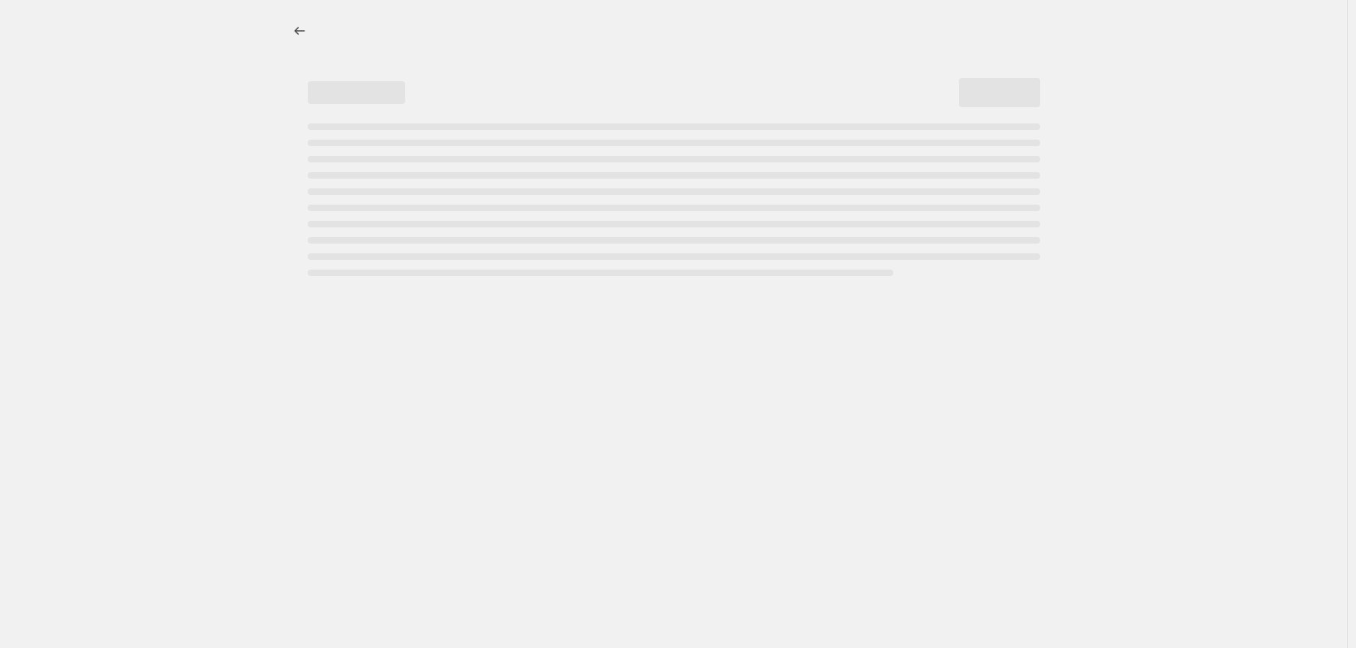
select select "percentage"
select select "no_change"
select select "product_status"
select select "not_equal"
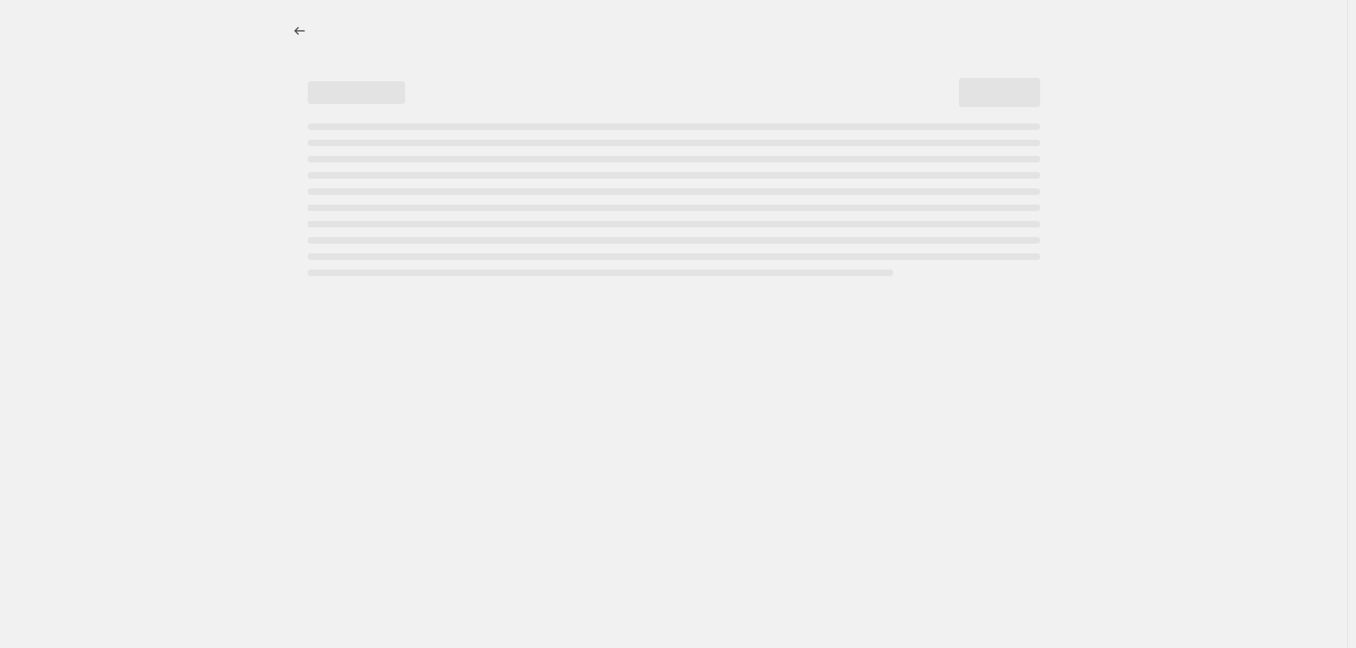
select select "not_equal"
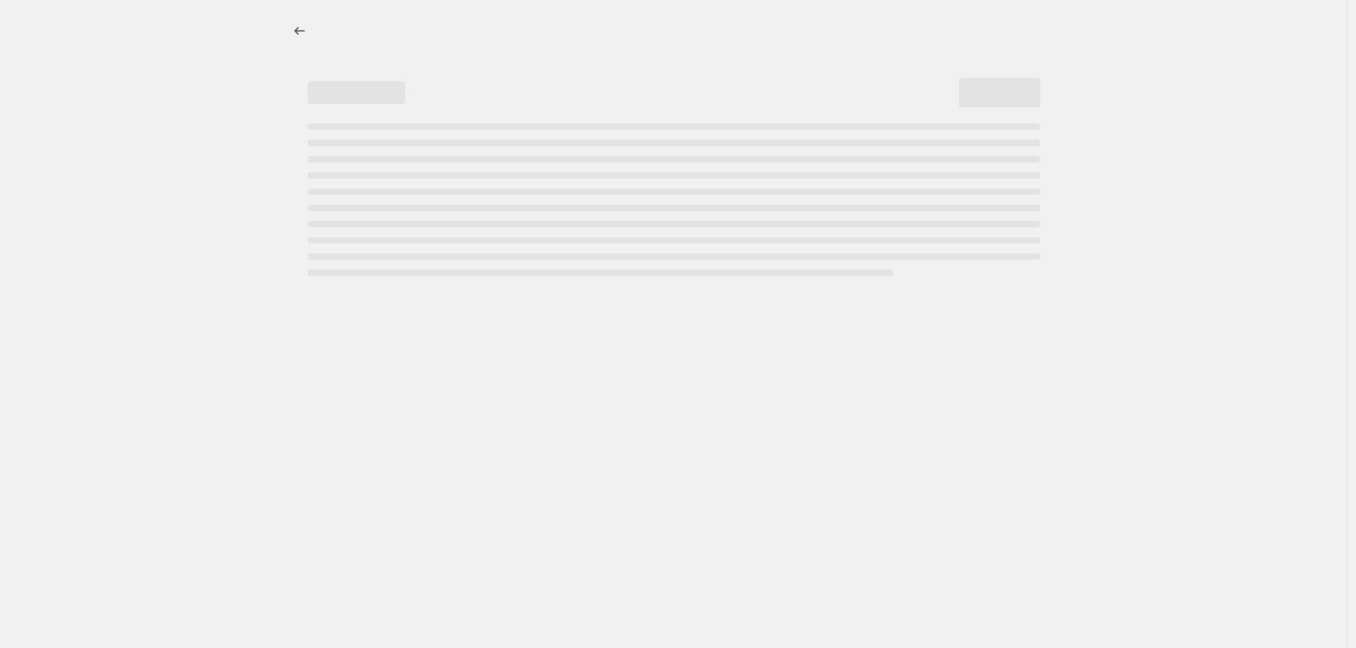
select select "not_equal"
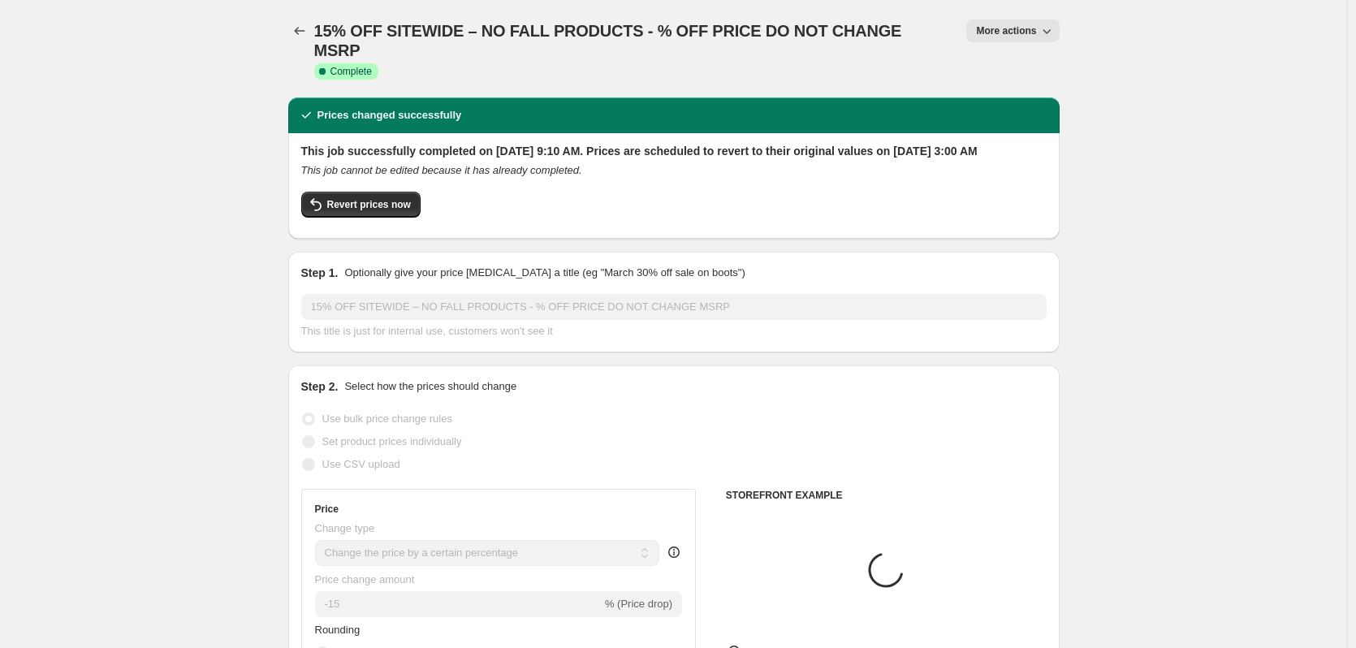
select select "tag"
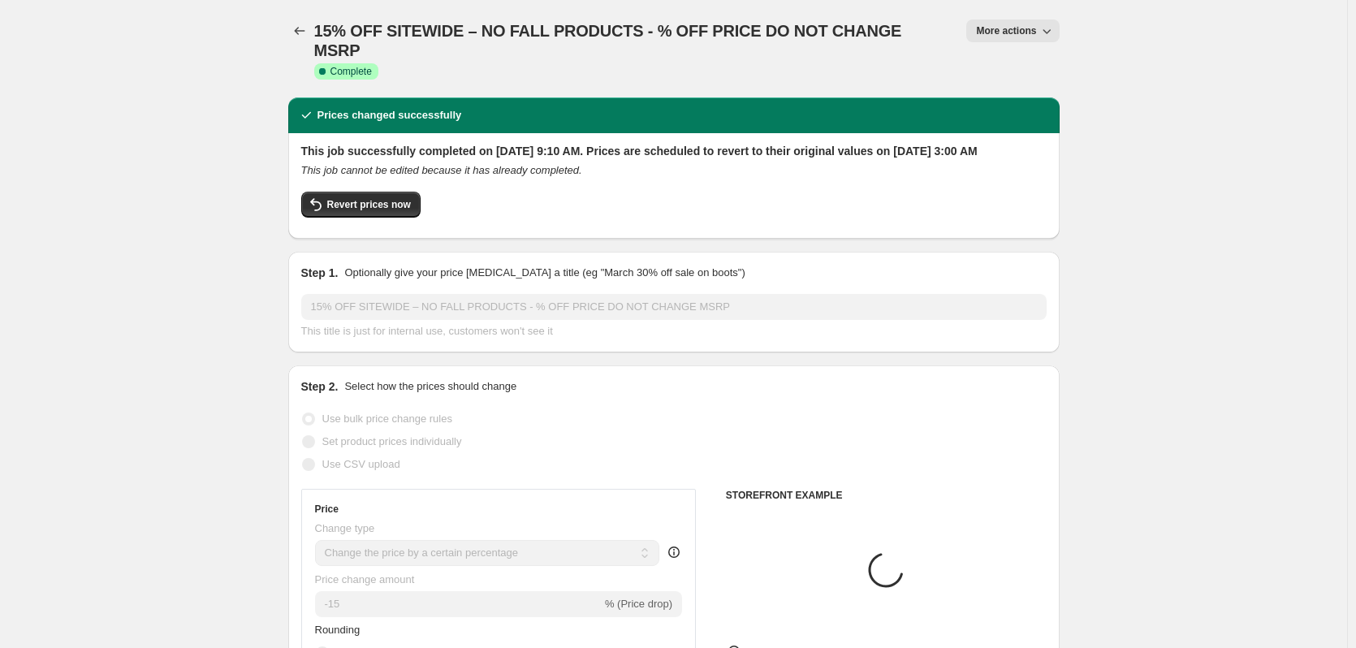
select select "tag"
